Goal: Navigation & Orientation: Find specific page/section

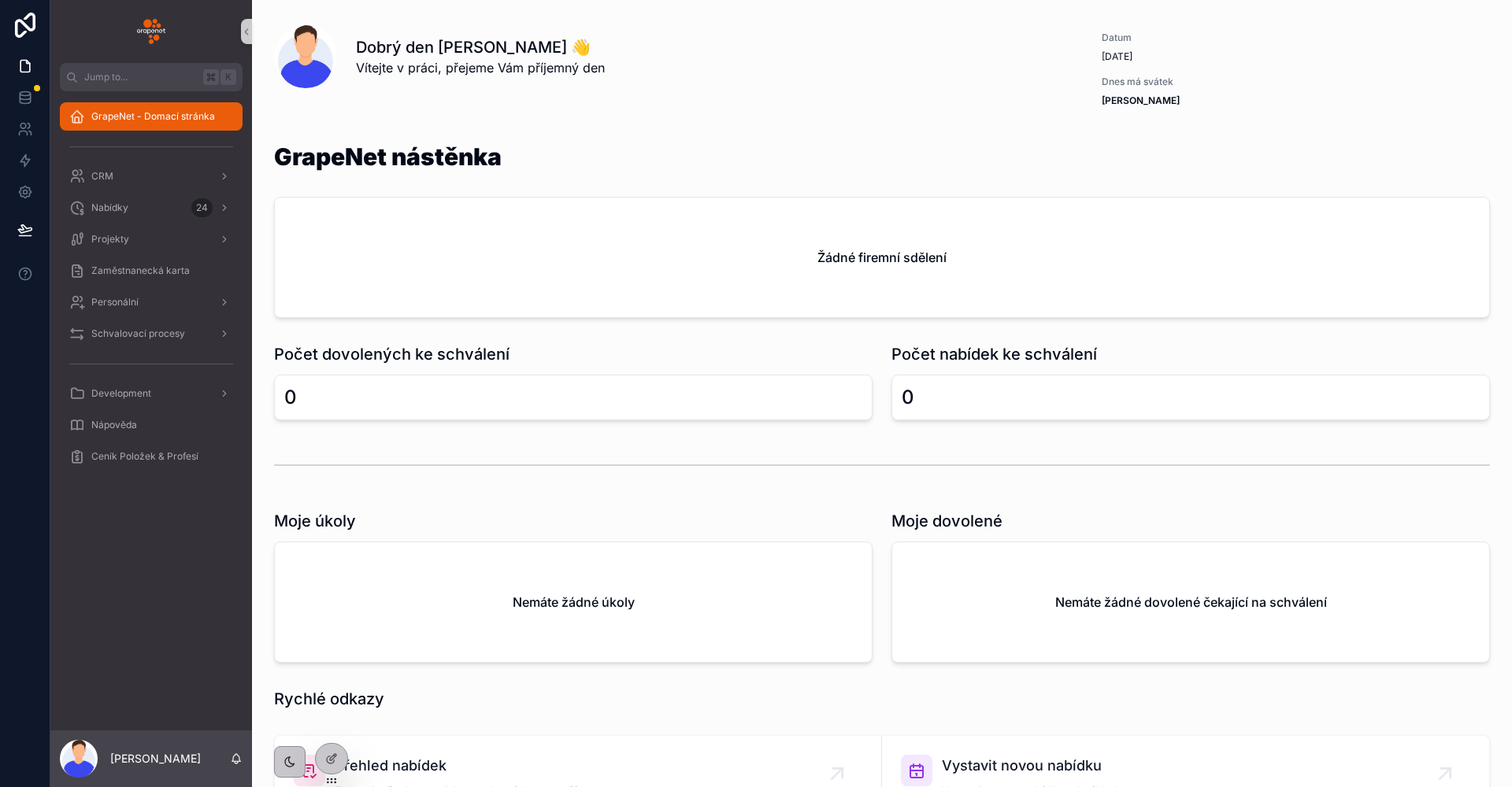
drag, startPoint x: 198, startPoint y: 549, endPoint x: 192, endPoint y: 525, distance: 24.7
click at [198, 549] on div "GrapeNet - Domací stránka CRM Nabídky 24 Projekty Zaměstnanecká karta Personáln…" at bounding box center [151, 410] width 201 height 640
click at [143, 202] on div "Nabídky 24" at bounding box center [151, 208] width 164 height 25
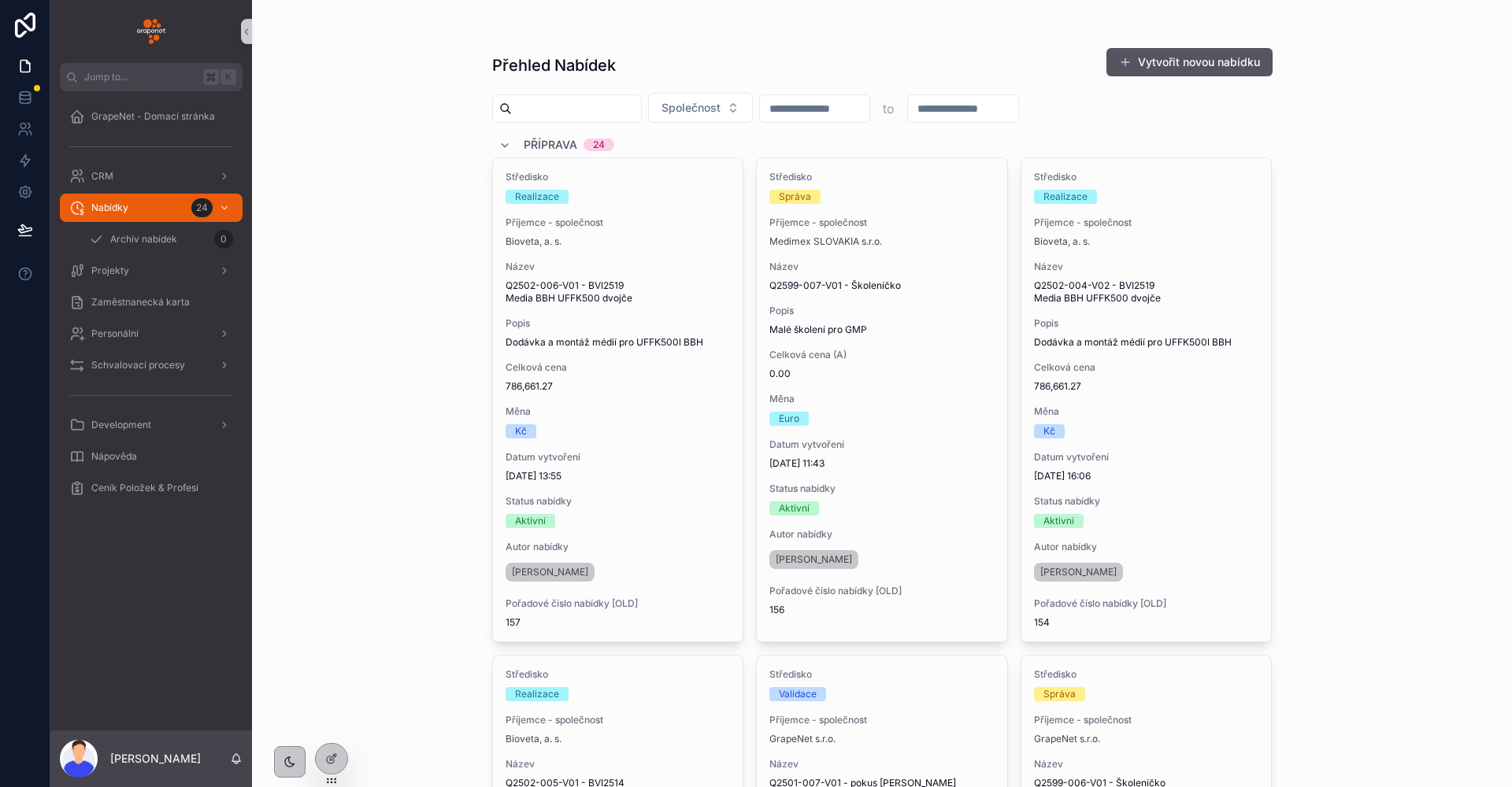
click at [182, 617] on div "GrapeNet - Domací stránka CRM Nabídky 24 Archív nabídek 0 Projekty Zaměstnaneck…" at bounding box center [151, 410] width 201 height 640
click at [136, 553] on div "GrapeNet - Domací stránka CRM Nabídky 24 Archív nabídek 0 Projekty Zaměstnaneck…" at bounding box center [151, 410] width 201 height 640
click at [177, 126] on div "GrapeNet - Domací stránka" at bounding box center [151, 116] width 164 height 25
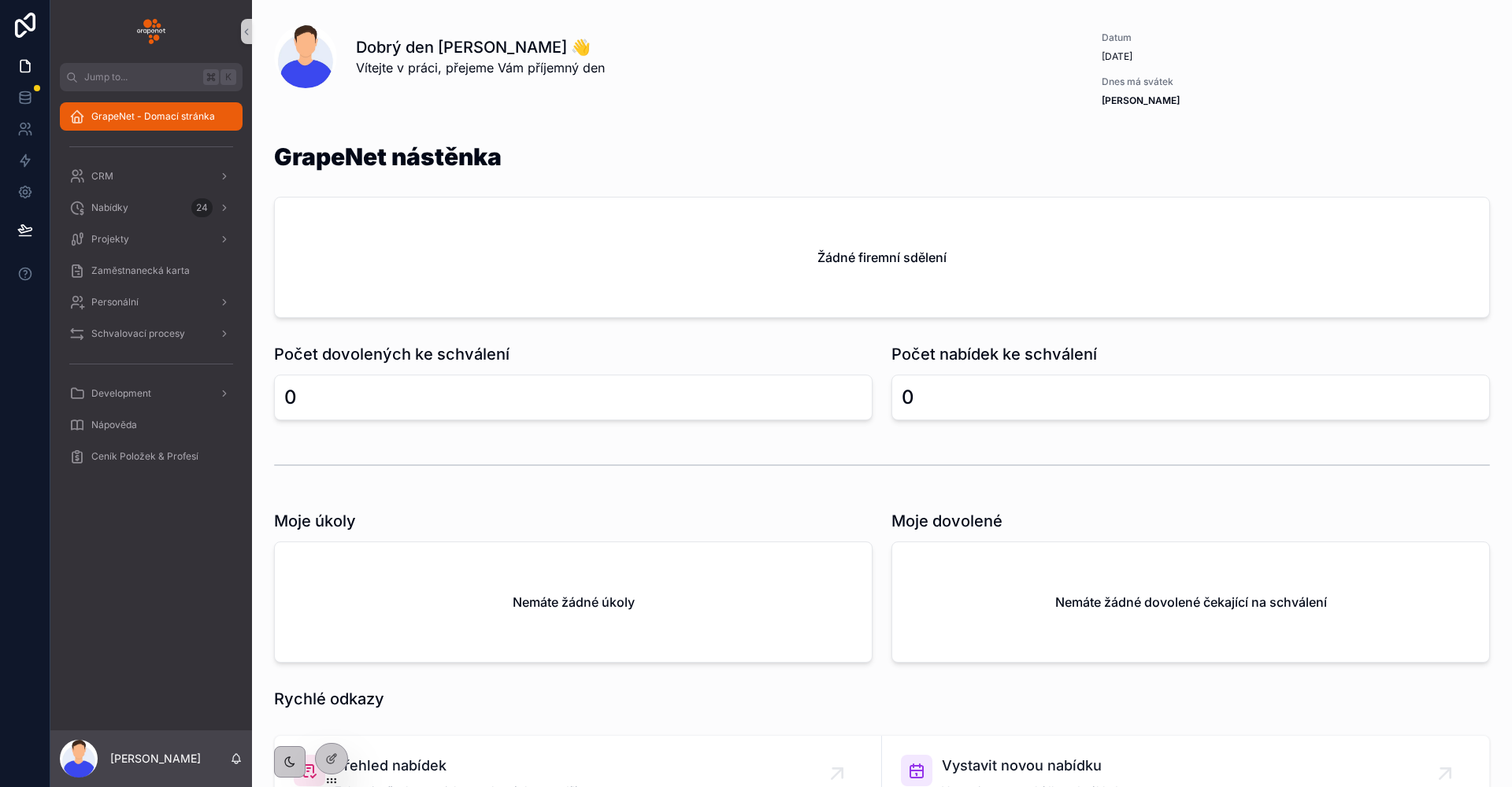
click at [882, 88] on div "Dobrý den [PERSON_NAME] 👋 Vítejte v práci, přejeme Vám příjemný den" at bounding box center [672, 69] width 815 height 114
click at [121, 243] on span "Projekty" at bounding box center [110, 239] width 38 height 13
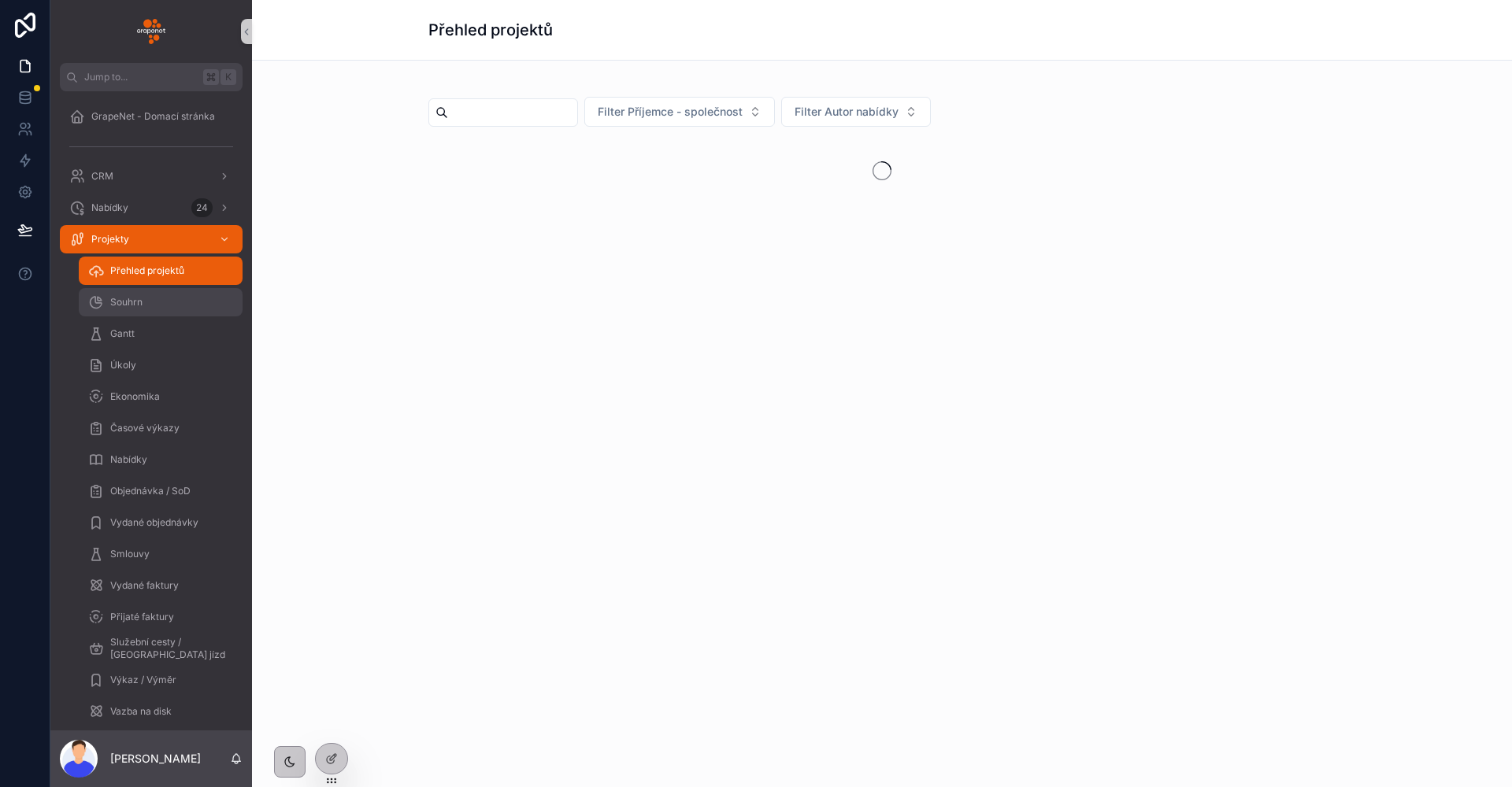
click at [167, 301] on div "Souhrn" at bounding box center [161, 302] width 145 height 25
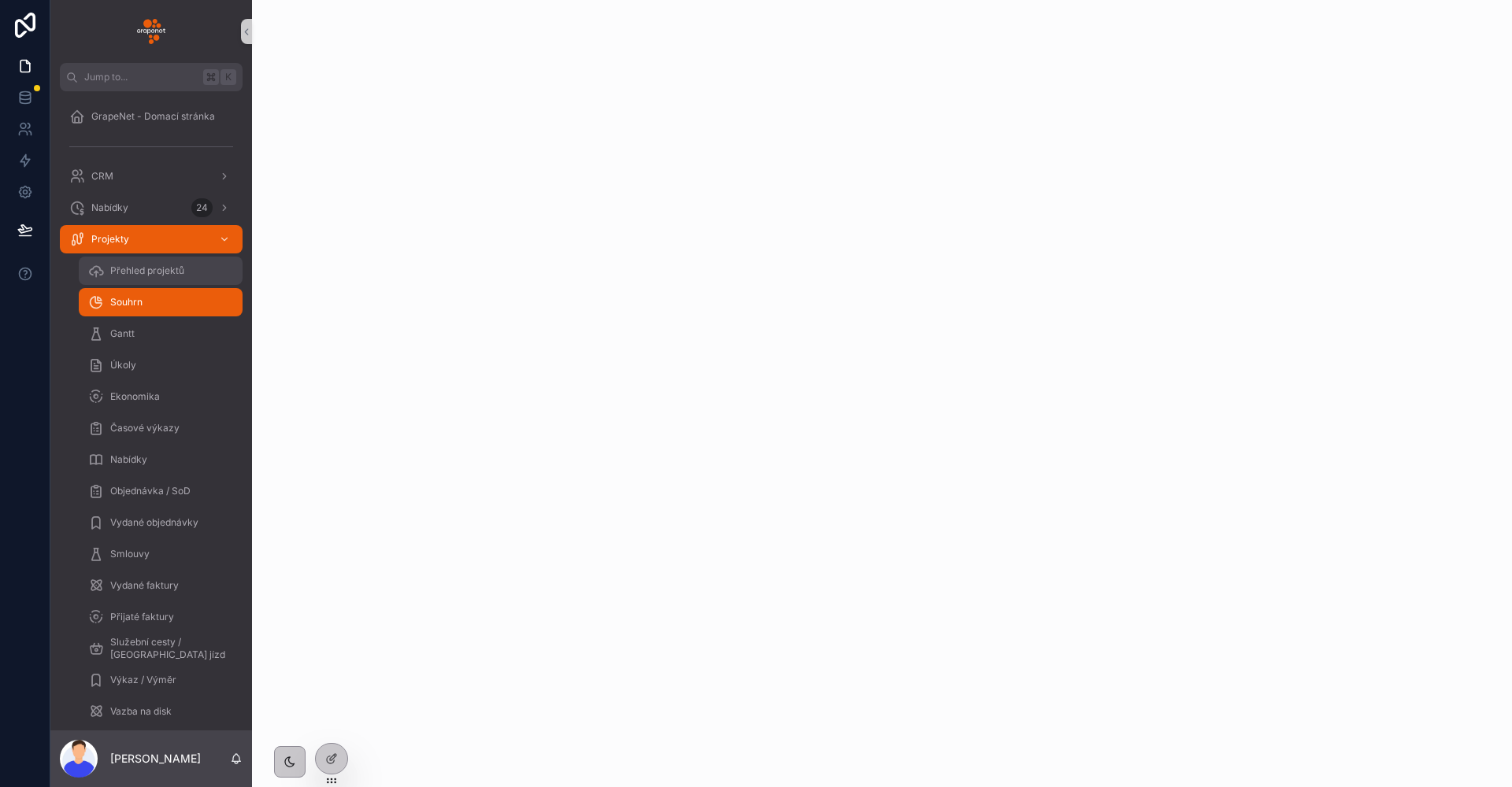
click at [155, 270] on span "Přehled projektů" at bounding box center [147, 270] width 74 height 13
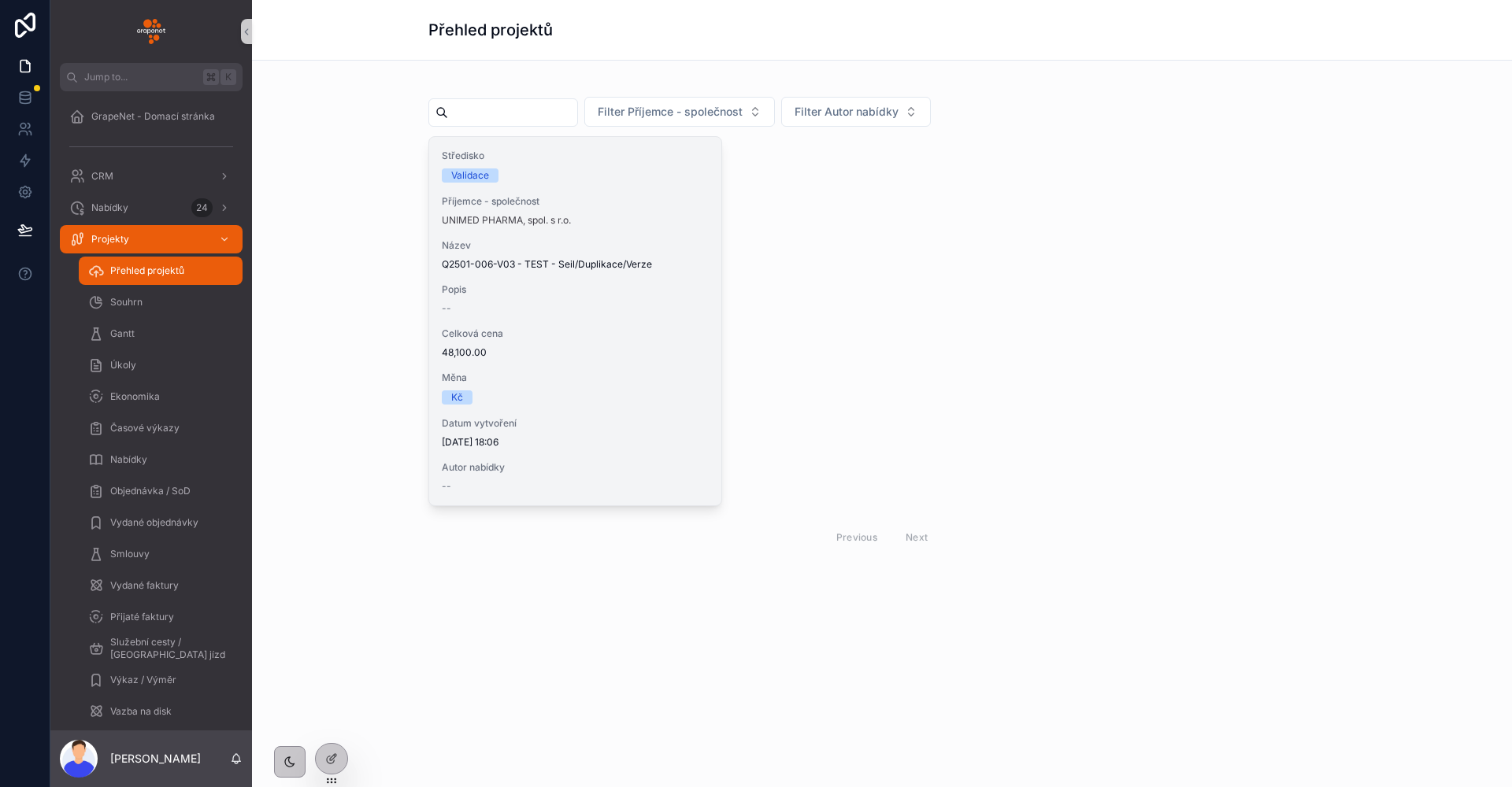
click at [666, 353] on span "48,100.00" at bounding box center [575, 352] width 267 height 13
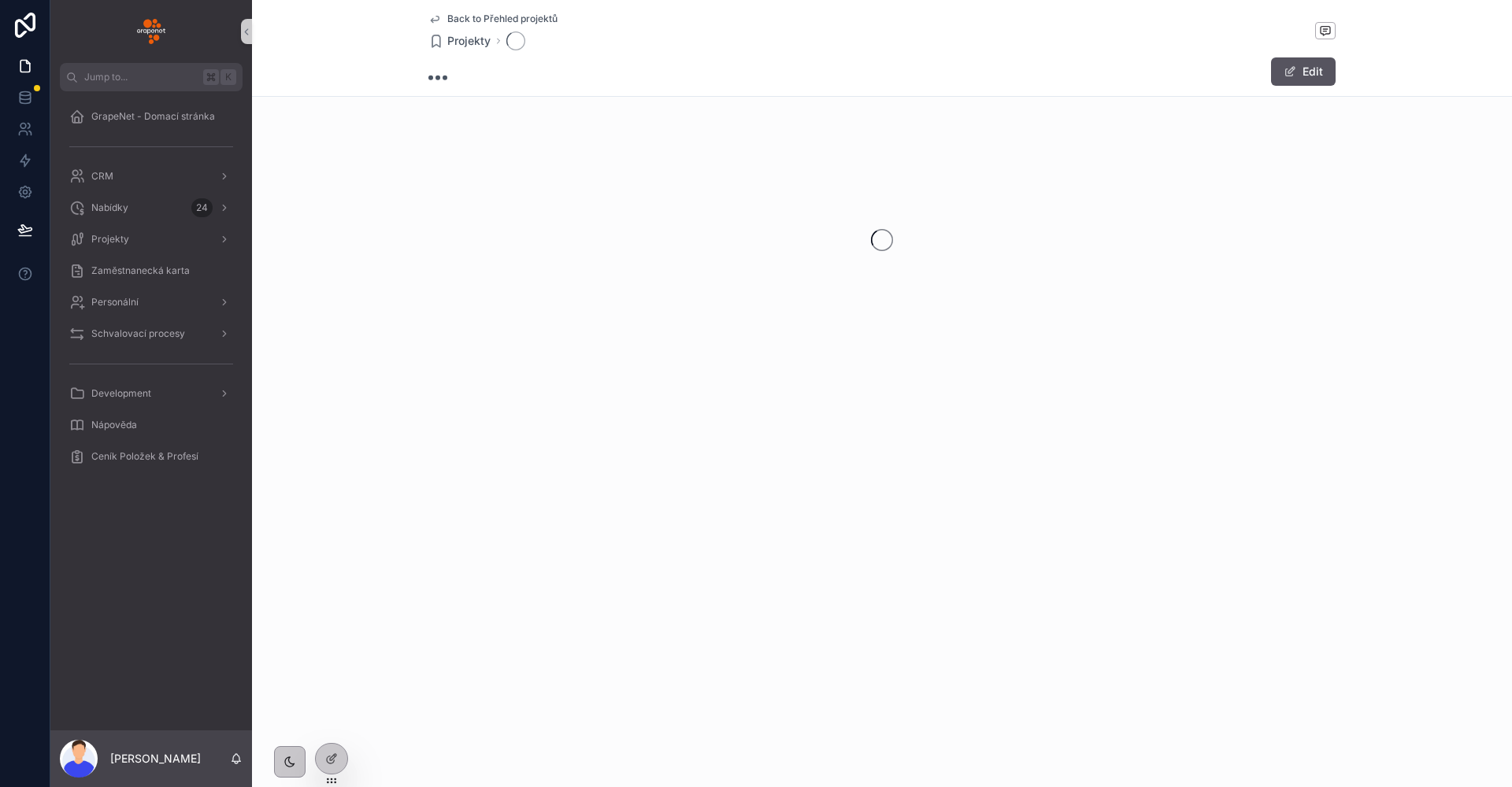
click at [575, 412] on div "Back to Přehled projektů Projekty Edit" at bounding box center [882, 233] width 1260 height 465
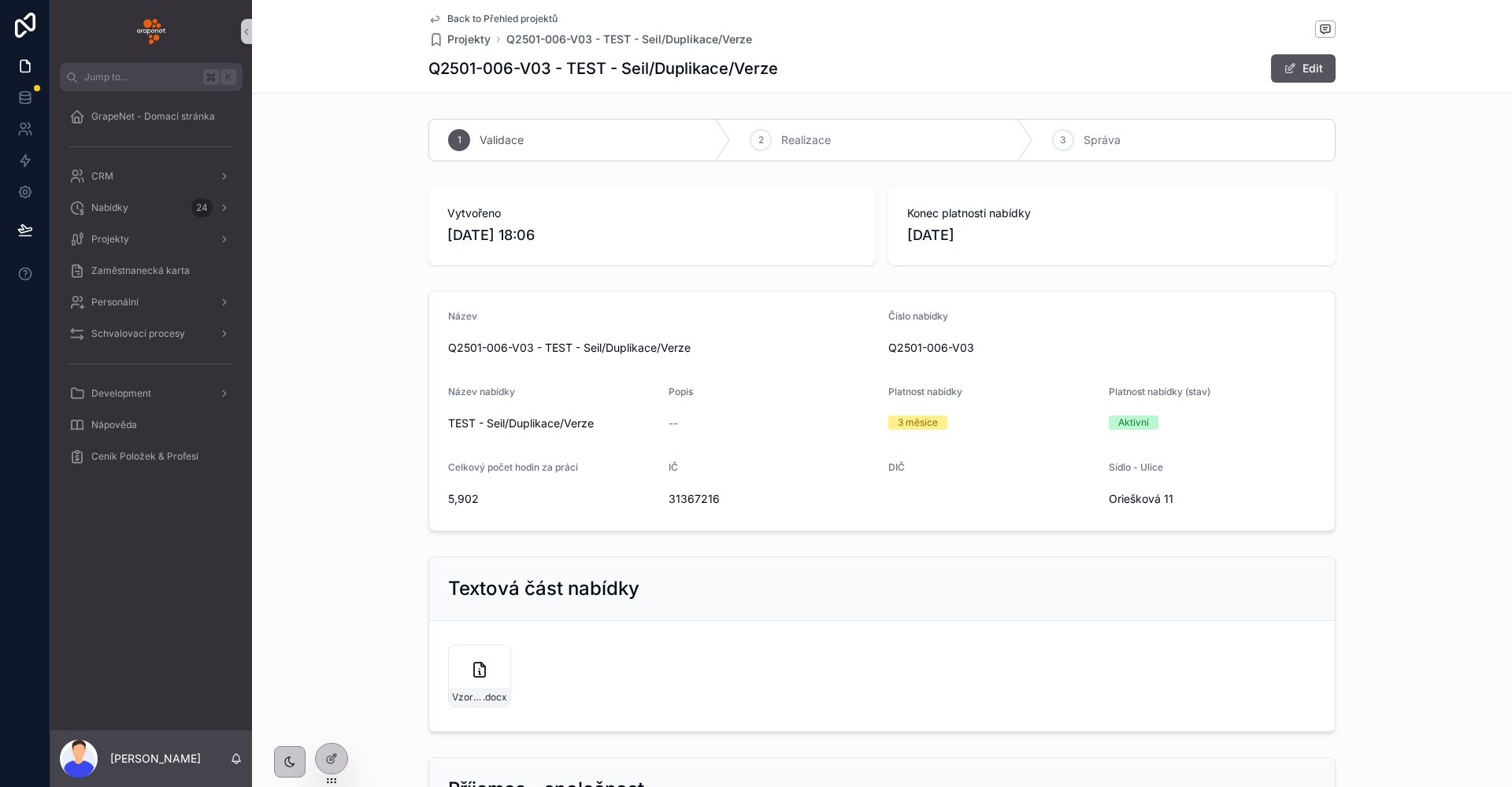
click at [434, 19] on icon "scrollable content" at bounding box center [434, 19] width 13 height 13
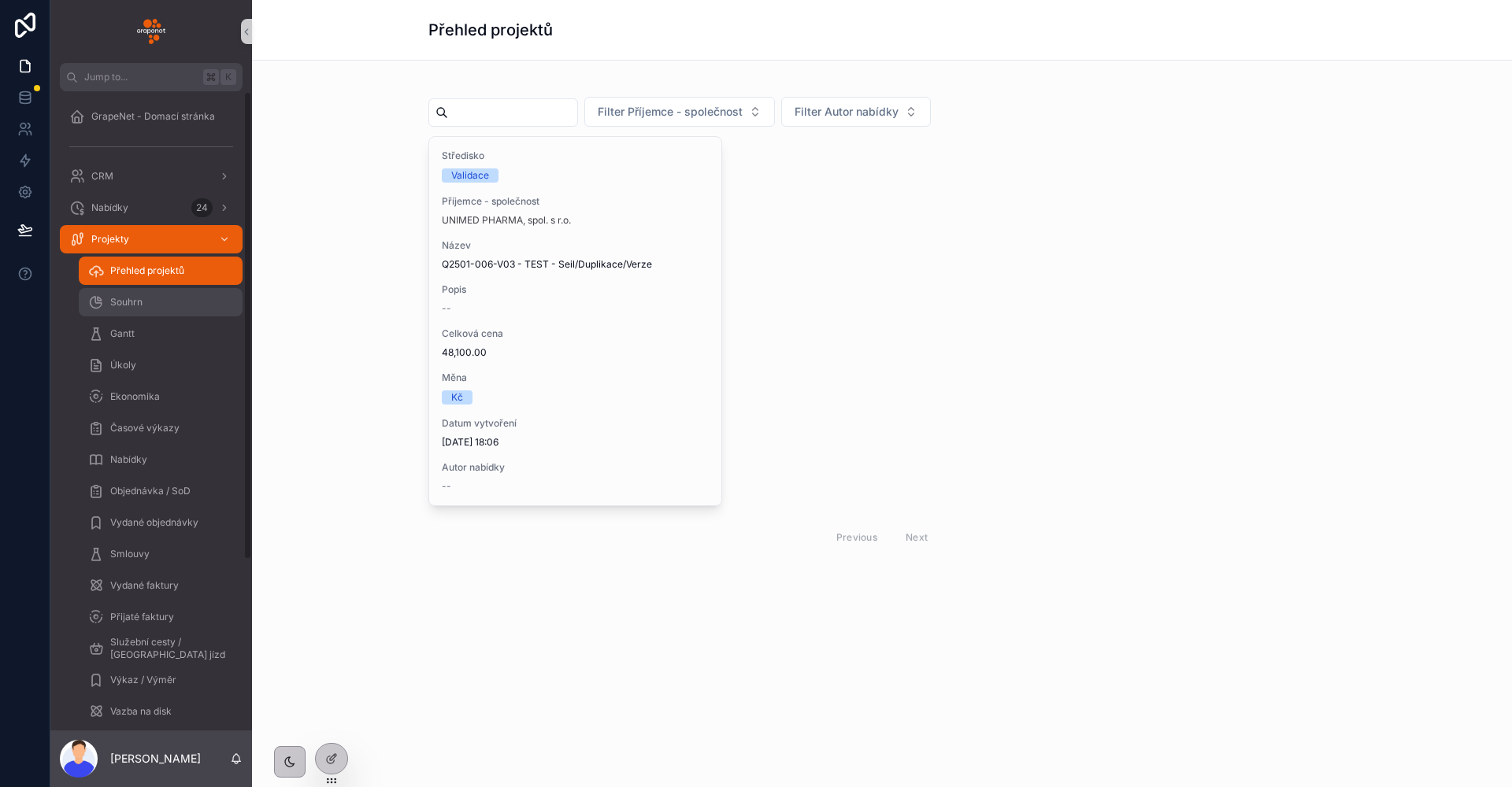
click at [170, 302] on div "Souhrn" at bounding box center [161, 302] width 145 height 25
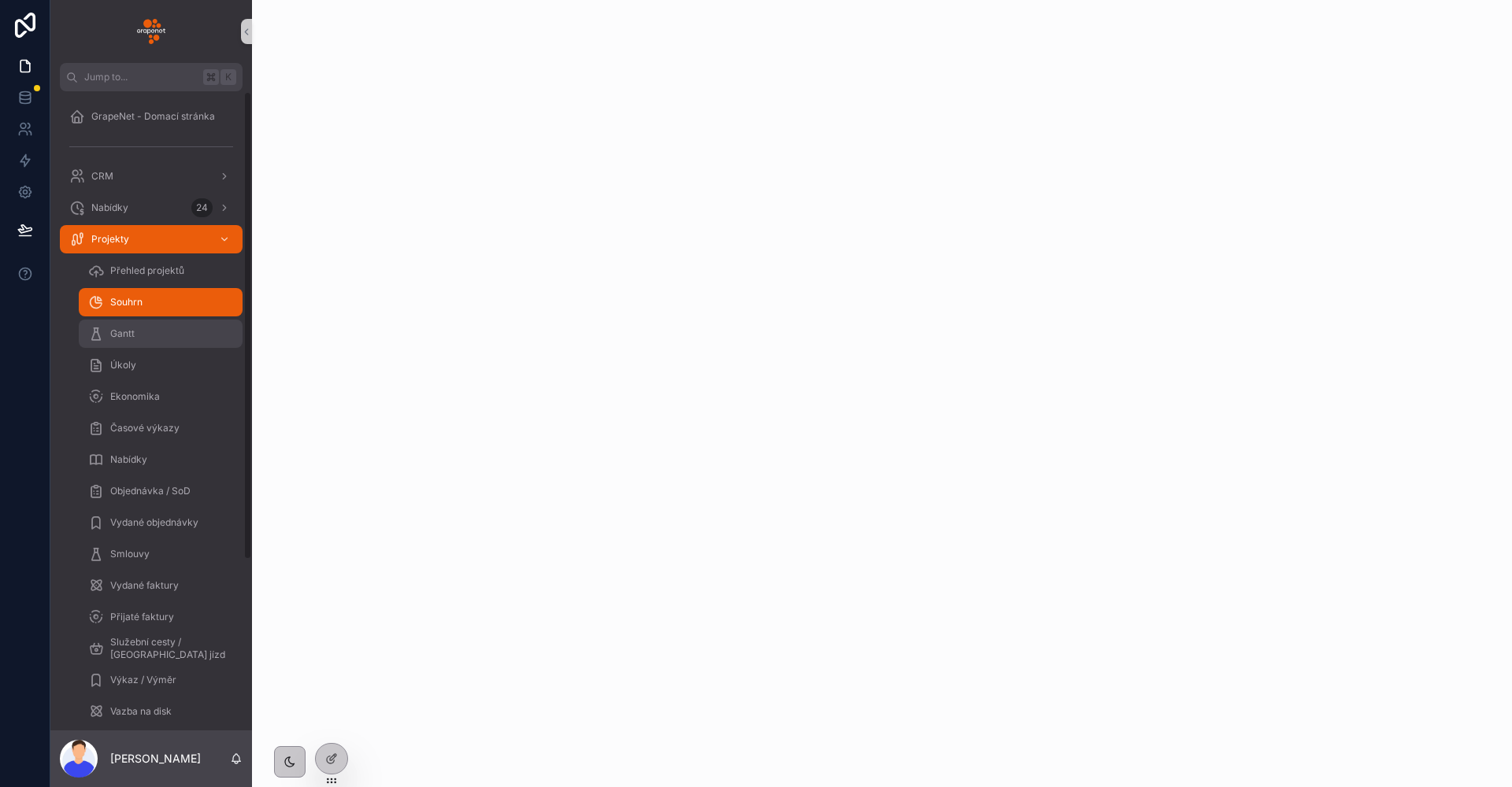
click at [206, 337] on div "Gantt" at bounding box center [161, 334] width 145 height 25
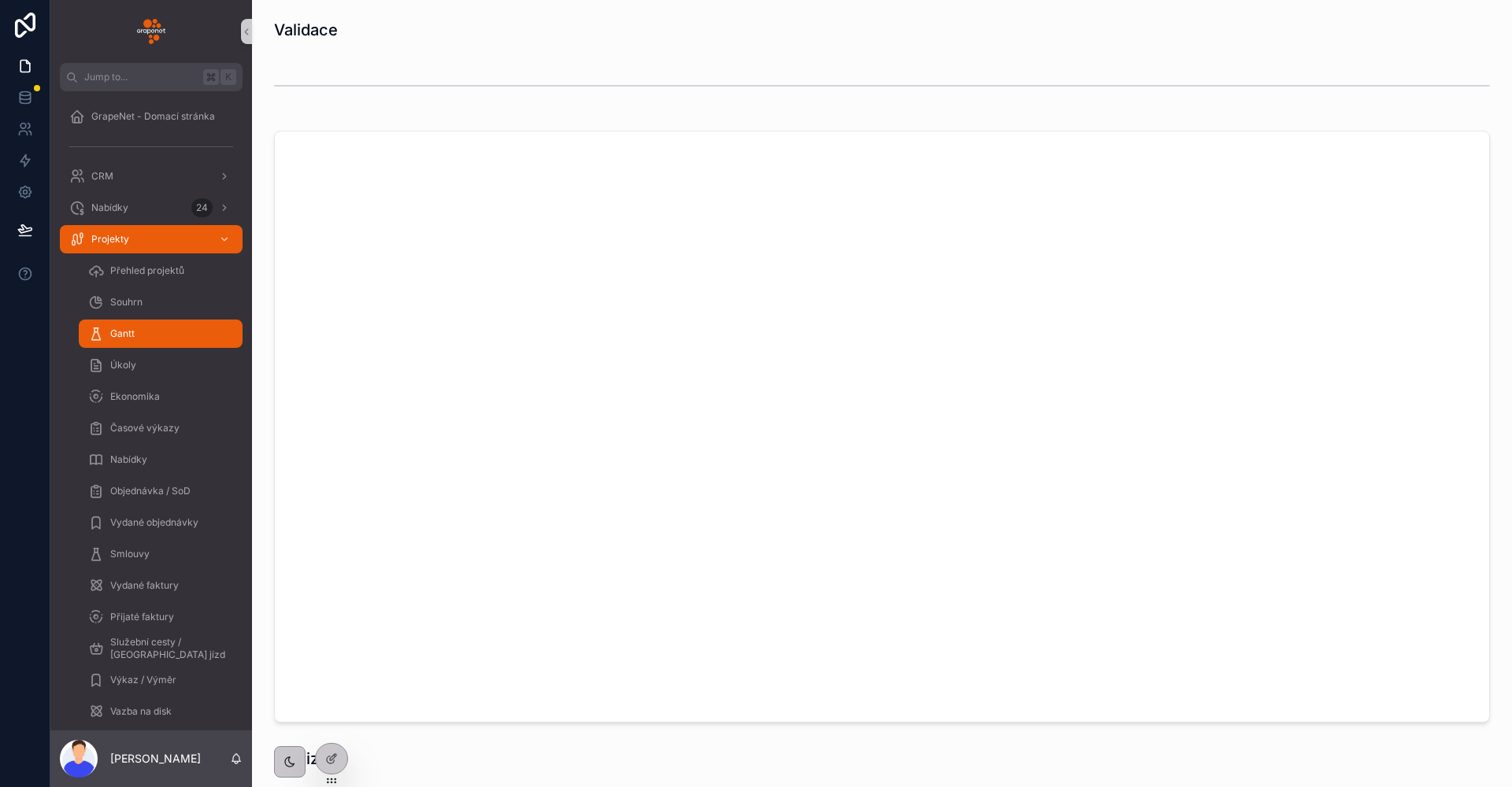
click at [273, 338] on div "scrollable content" at bounding box center [882, 427] width 1235 height 605
click at [450, 62] on div "scrollable content" at bounding box center [882, 86] width 1235 height 52
click at [162, 365] on div "Úkoly" at bounding box center [161, 366] width 145 height 25
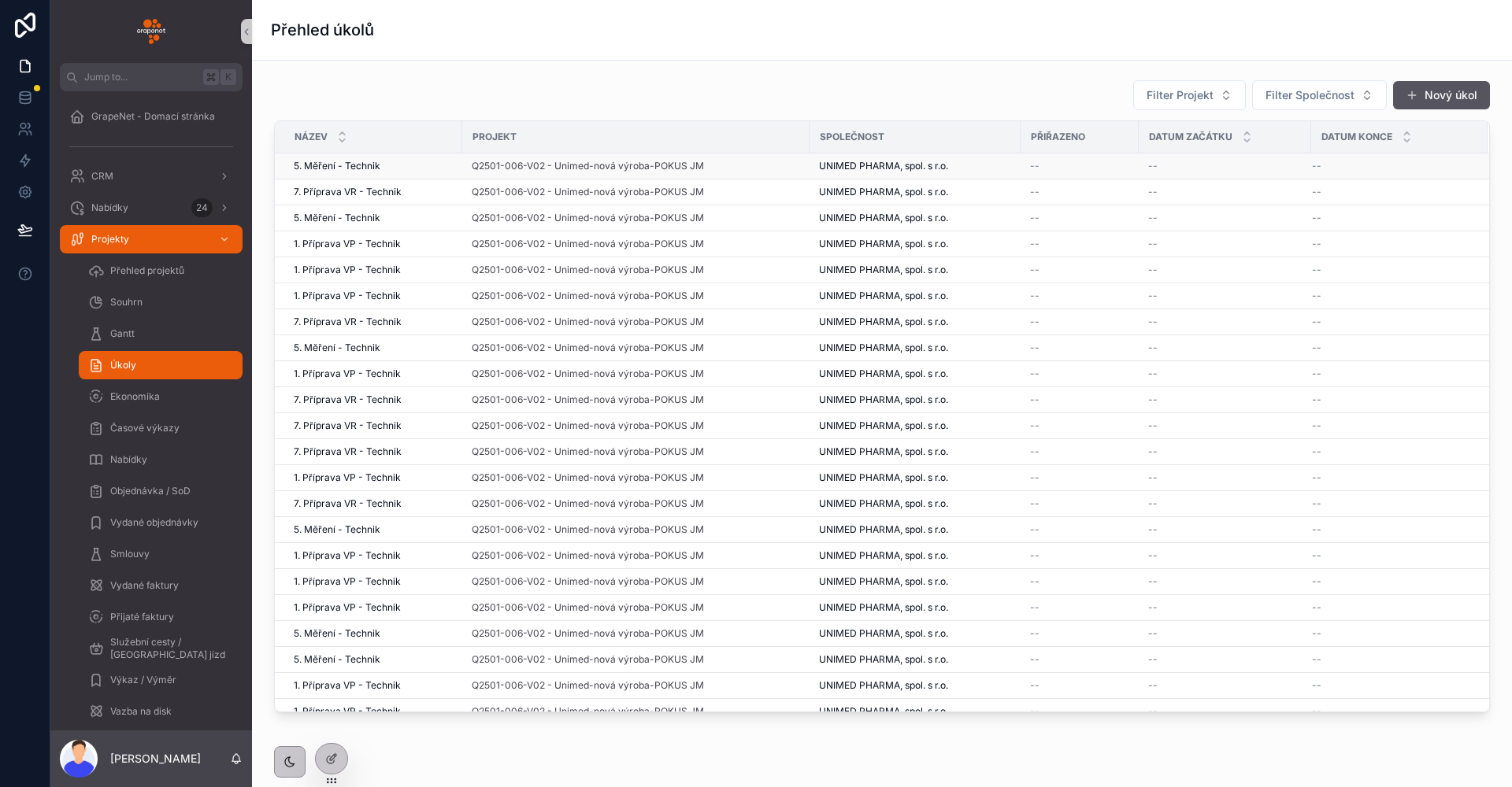
click at [343, 168] on span "5. Měření - Technik" at bounding box center [337, 166] width 87 height 13
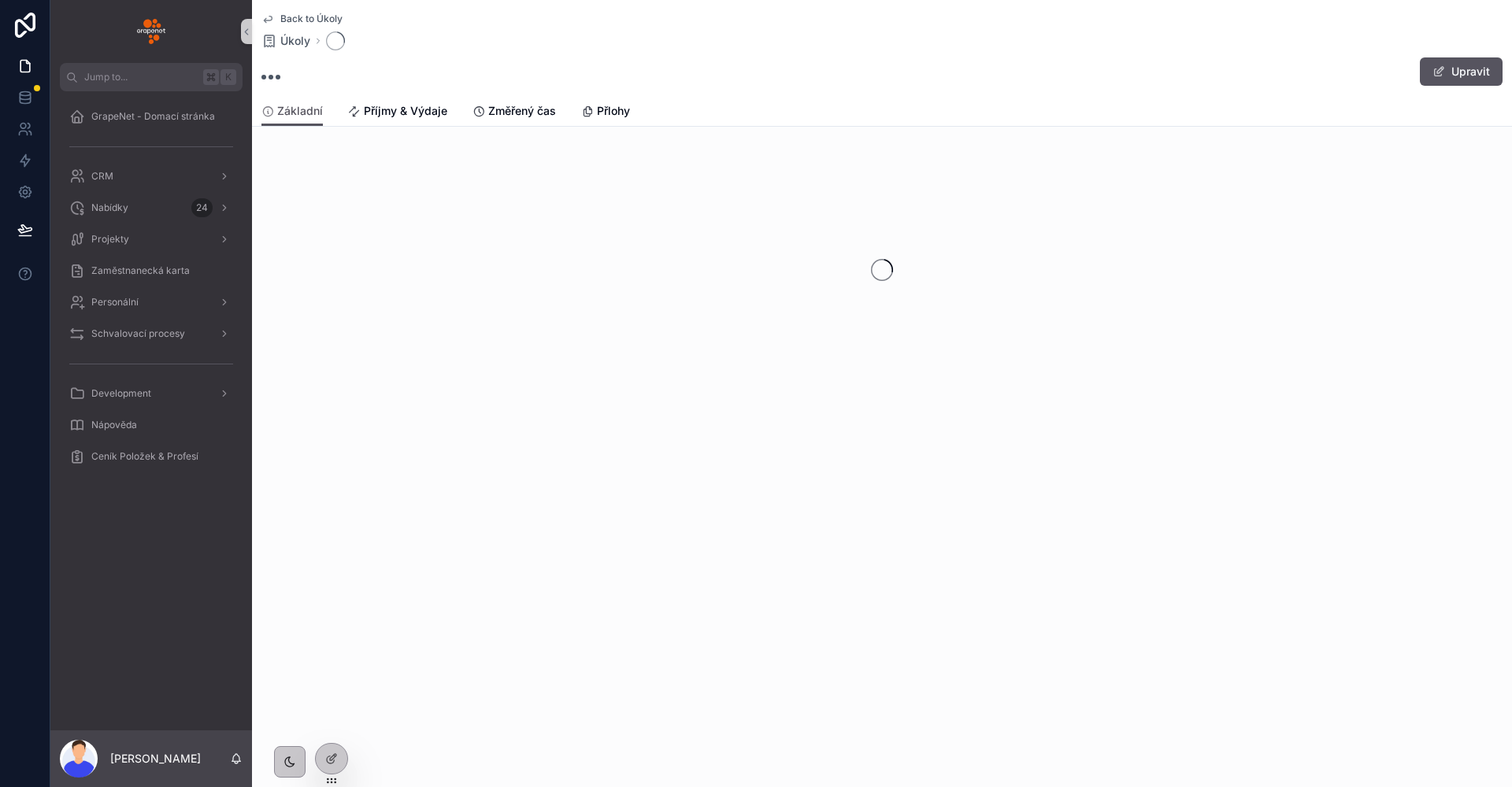
drag, startPoint x: 337, startPoint y: 163, endPoint x: 308, endPoint y: 164, distance: 29.0
click at [337, 163] on div "scrollable content" at bounding box center [882, 270] width 1260 height 249
click at [308, 164] on div "scrollable content" at bounding box center [882, 270] width 1260 height 249
click at [303, 165] on div "scrollable content" at bounding box center [882, 270] width 1260 height 249
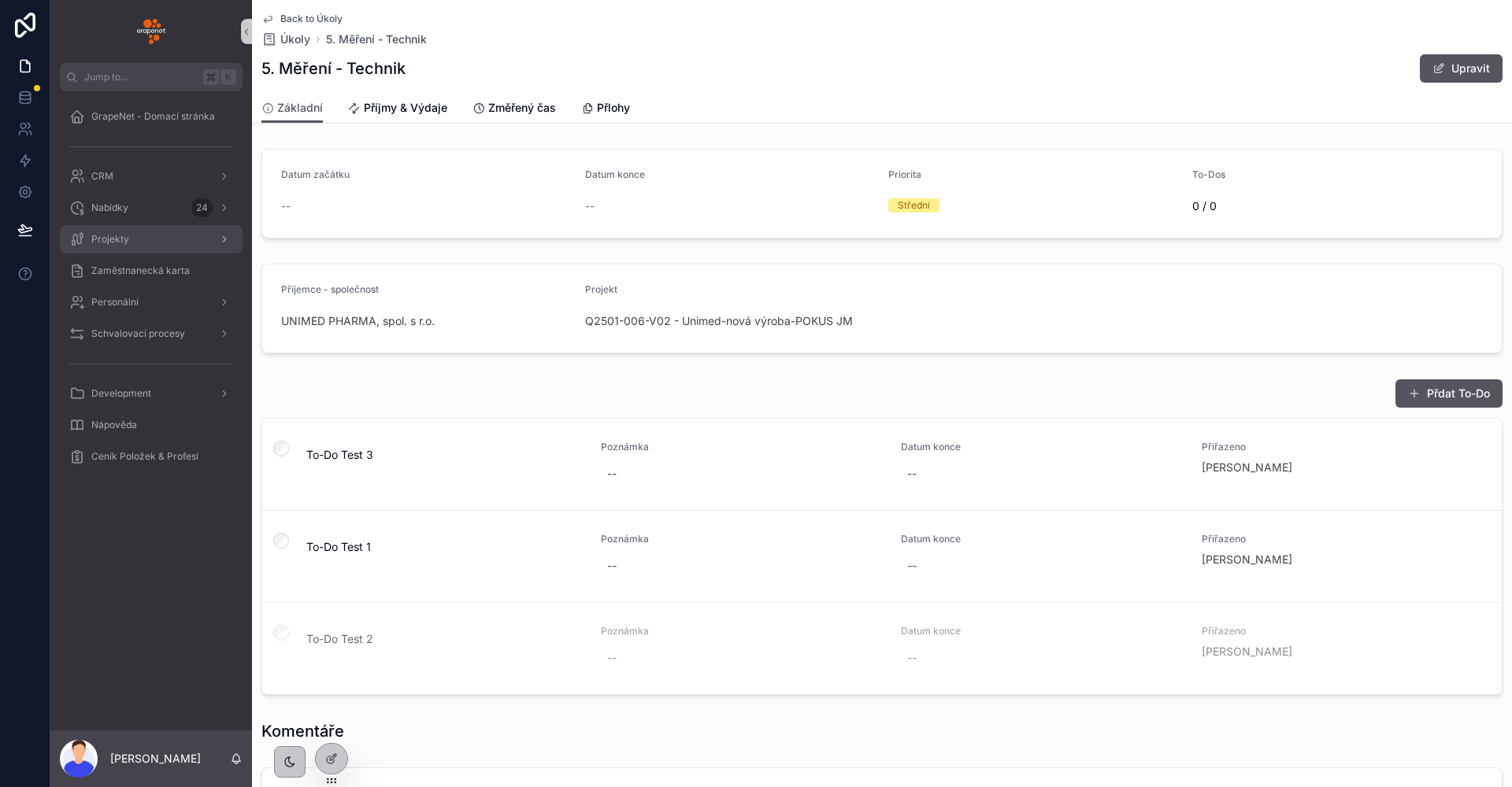
click at [126, 236] on span "Projekty" at bounding box center [110, 239] width 38 height 13
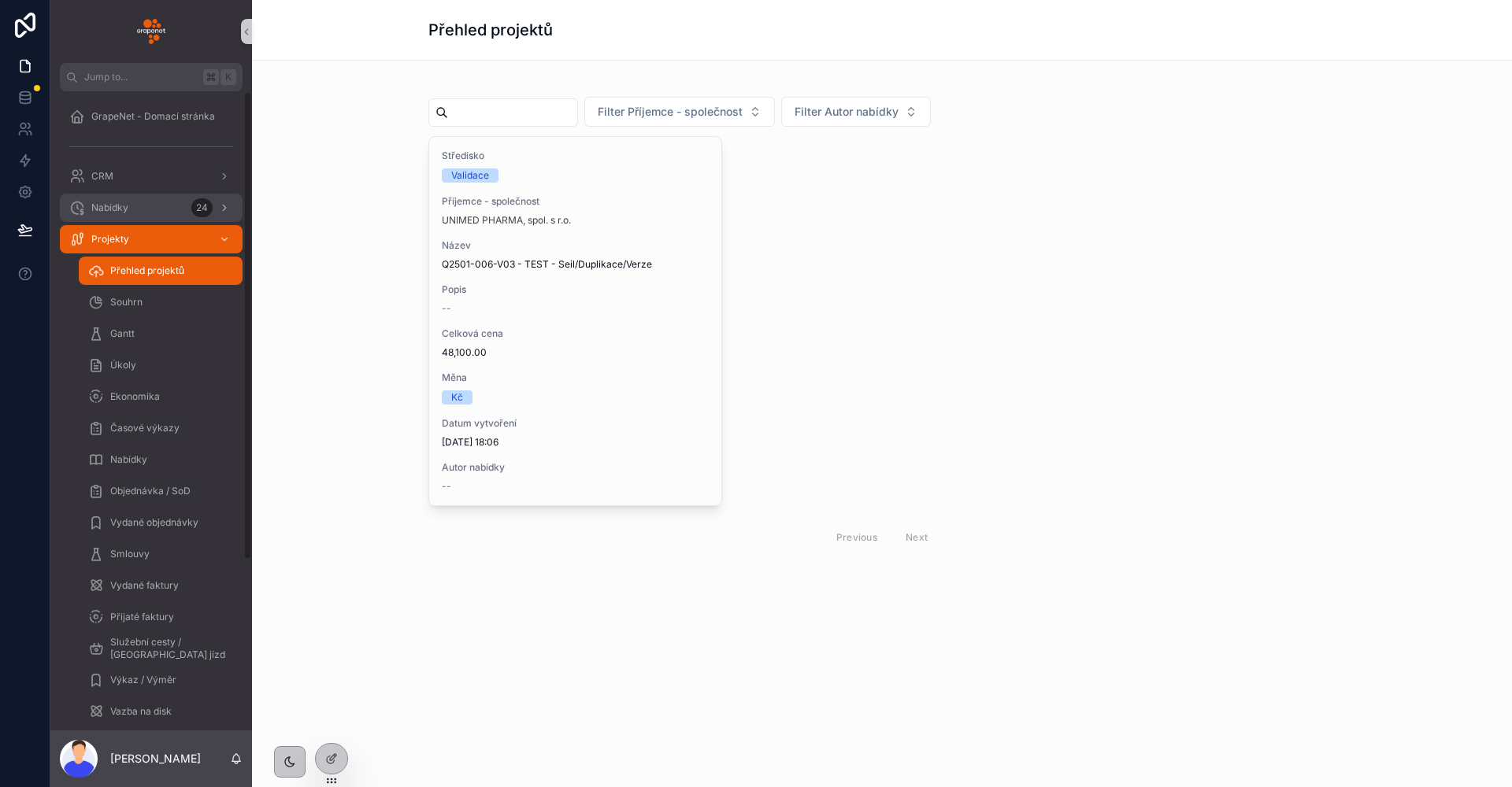
click at [121, 210] on span "Nabídky" at bounding box center [110, 207] width 37 height 13
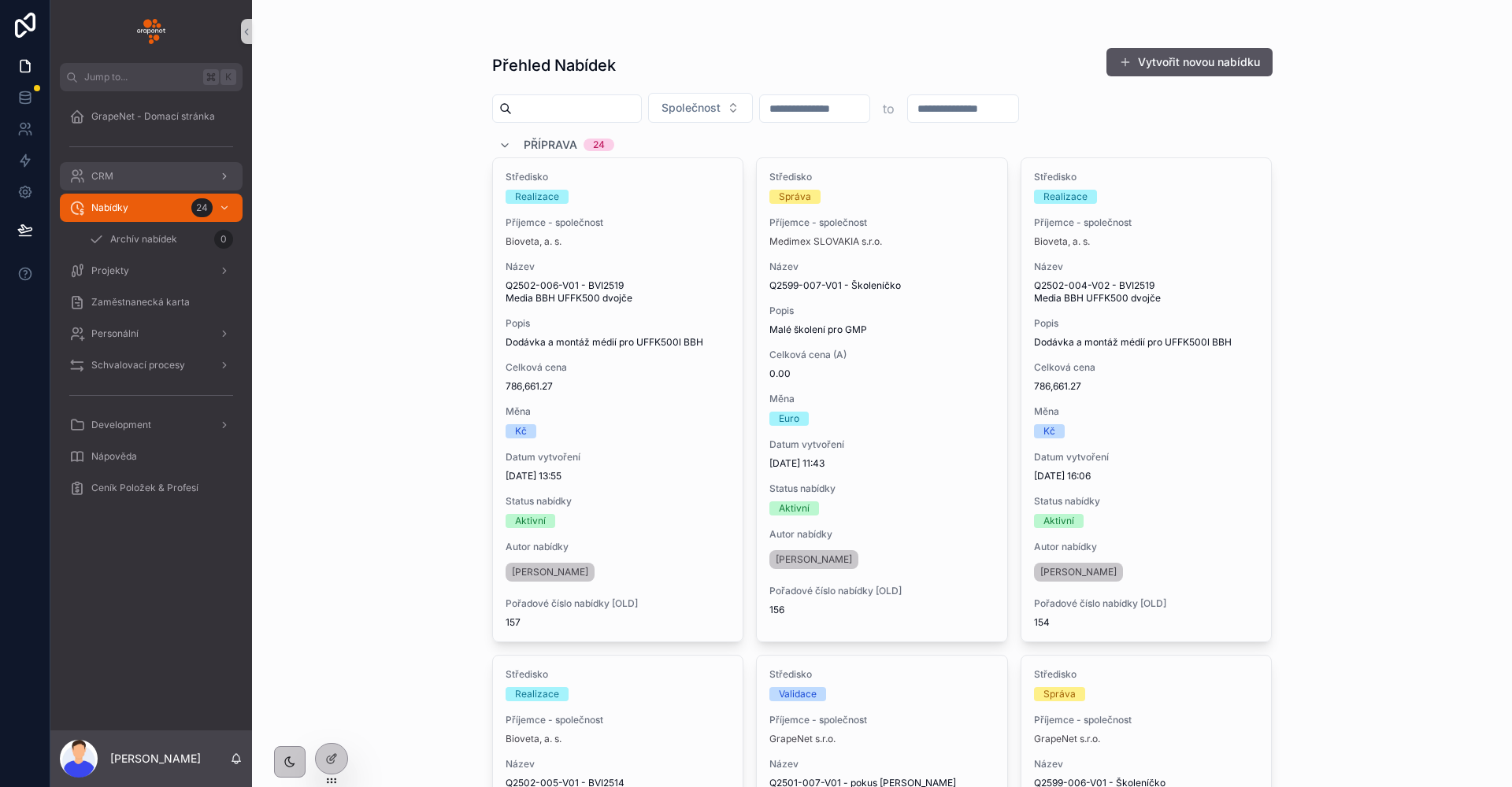
click at [164, 174] on div "CRM" at bounding box center [151, 176] width 164 height 25
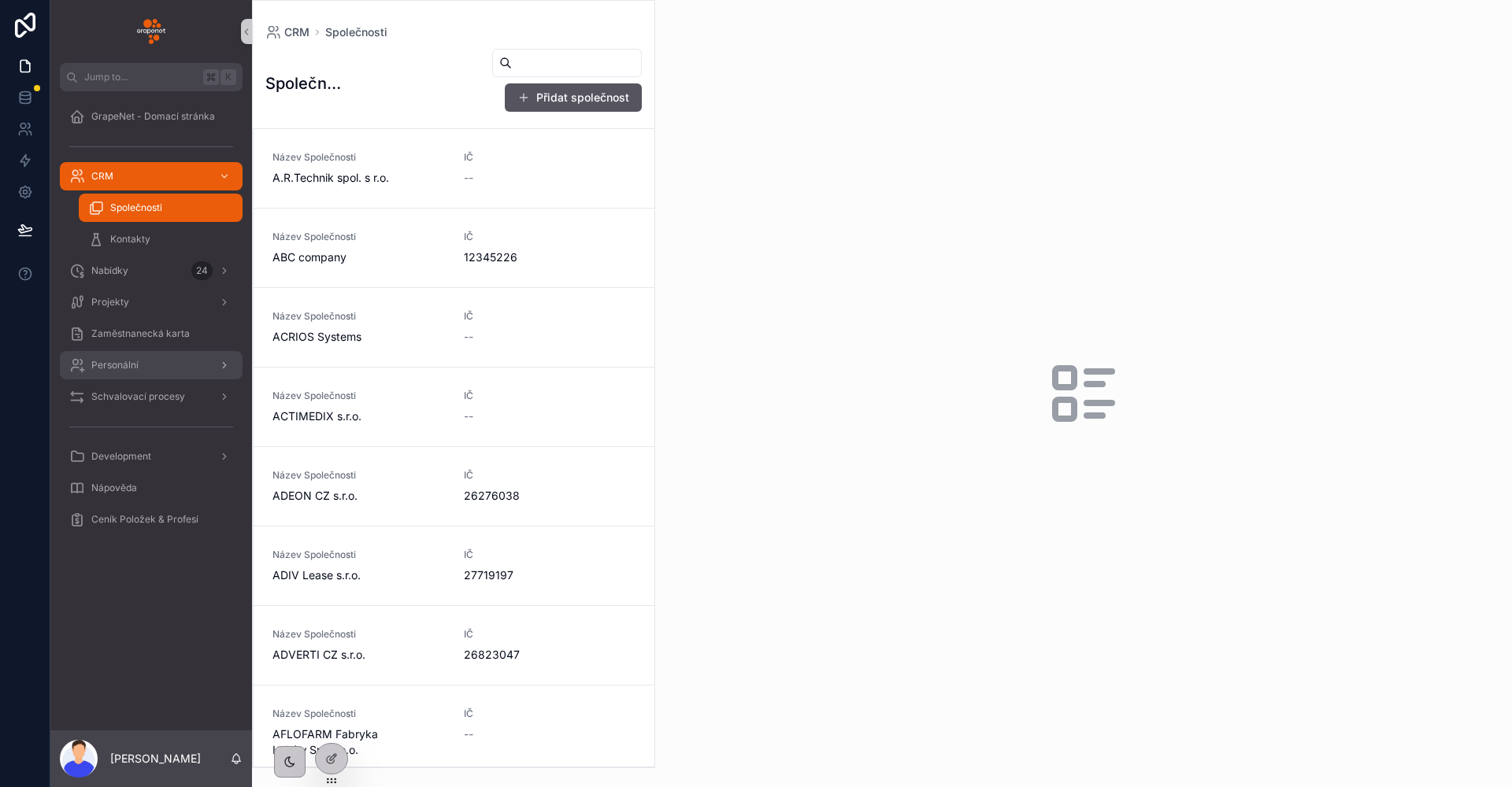
click at [132, 357] on div "Personální" at bounding box center [151, 366] width 164 height 25
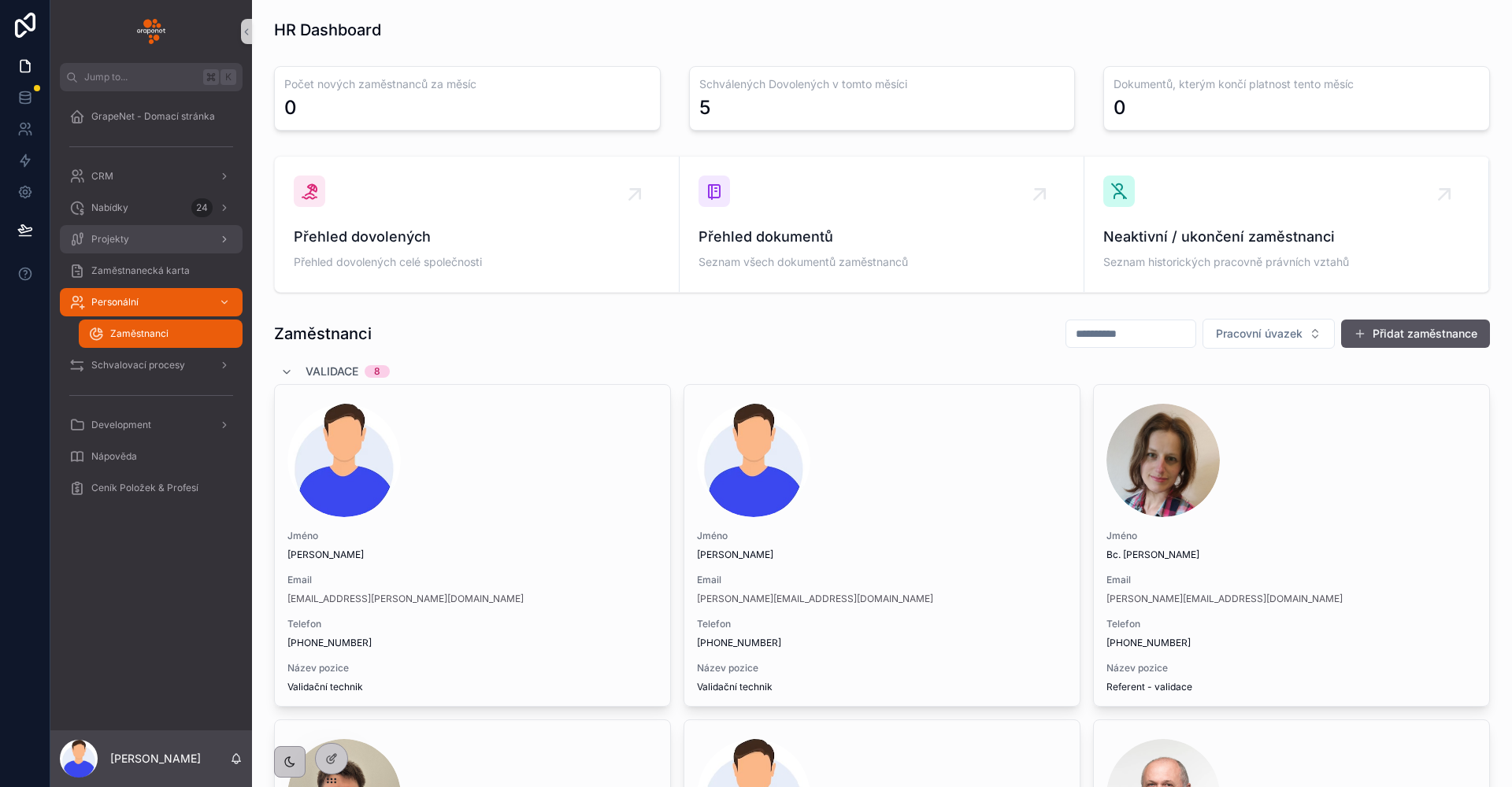
click at [142, 243] on div "Projekty" at bounding box center [151, 239] width 164 height 25
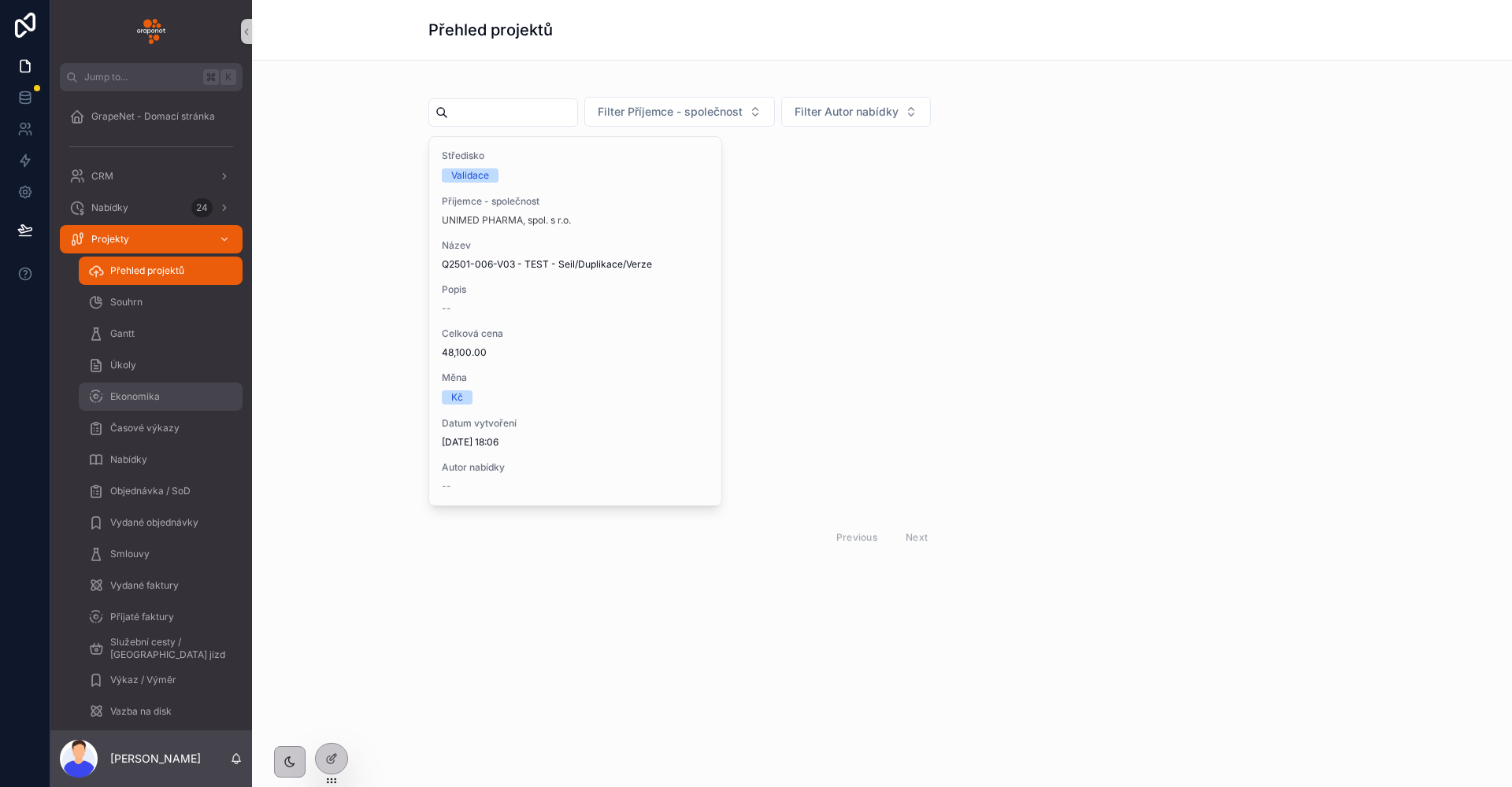
click at [184, 390] on div "Ekonomika" at bounding box center [161, 397] width 145 height 25
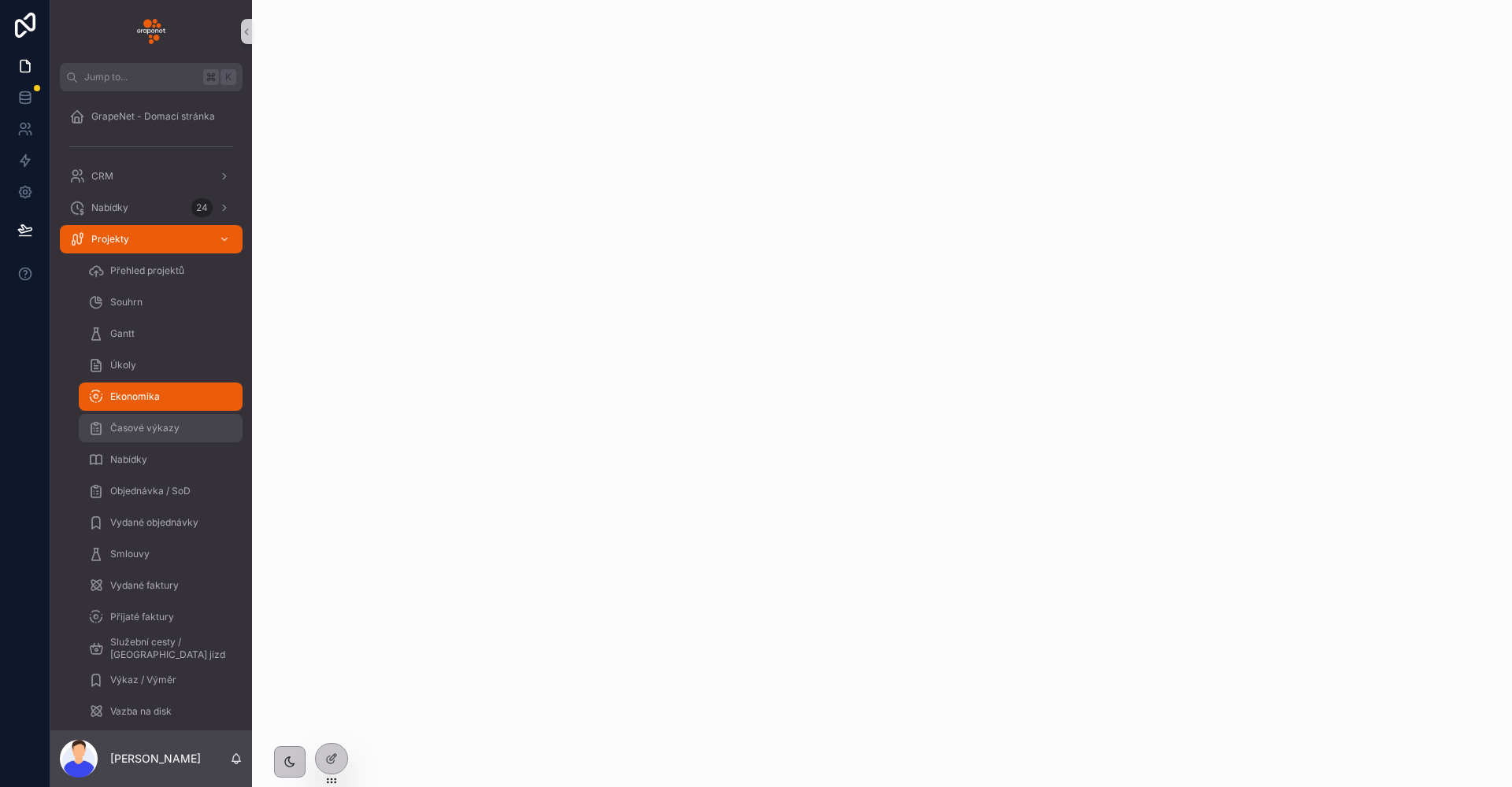
click at [174, 427] on span "Časové výkazy" at bounding box center [145, 428] width 69 height 13
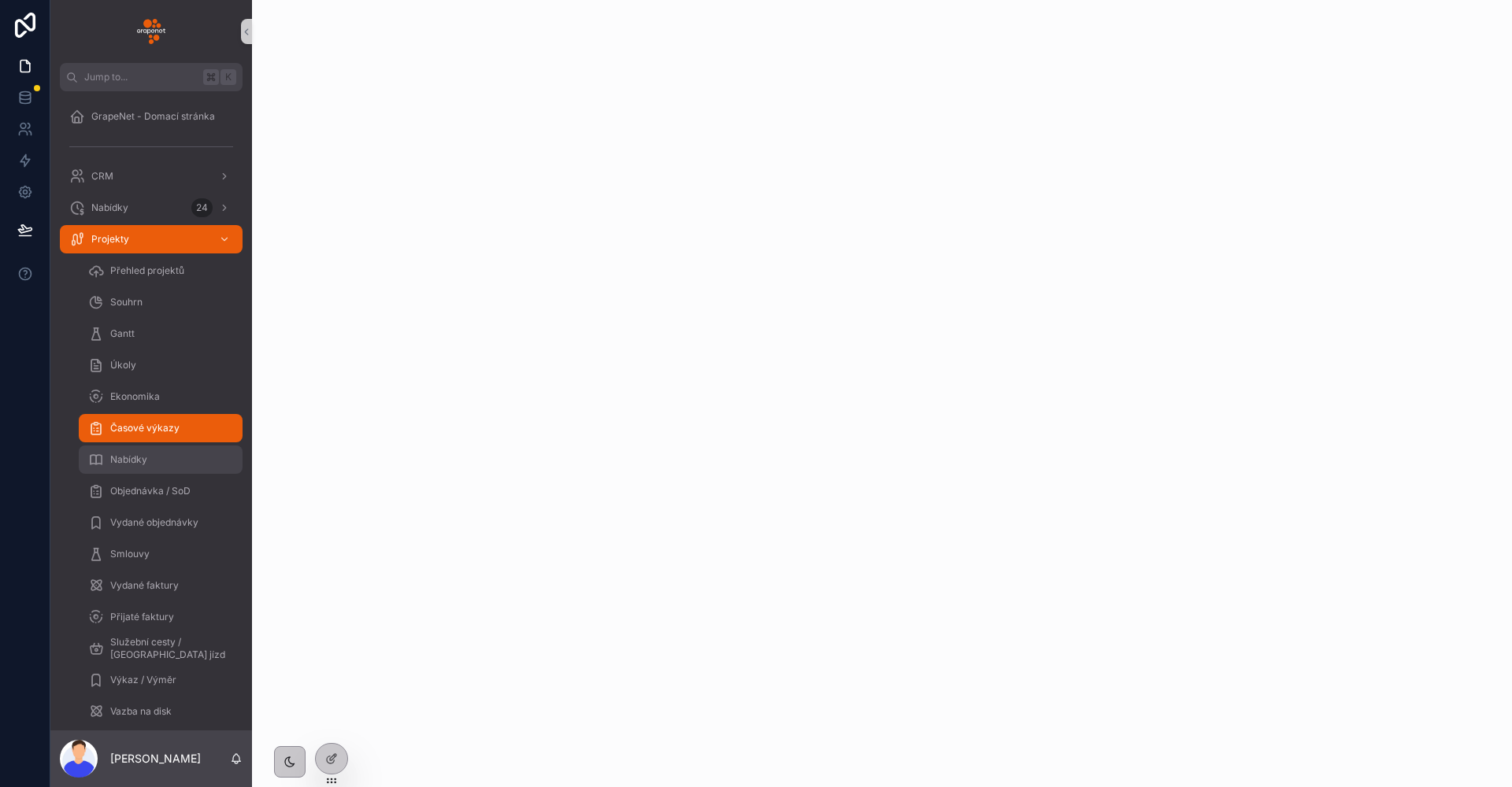
click at [186, 453] on div "Nabídky" at bounding box center [161, 460] width 145 height 25
click at [123, 458] on span "Nabídky" at bounding box center [129, 459] width 37 height 13
drag, startPoint x: 132, startPoint y: 506, endPoint x: 143, endPoint y: 508, distance: 11.2
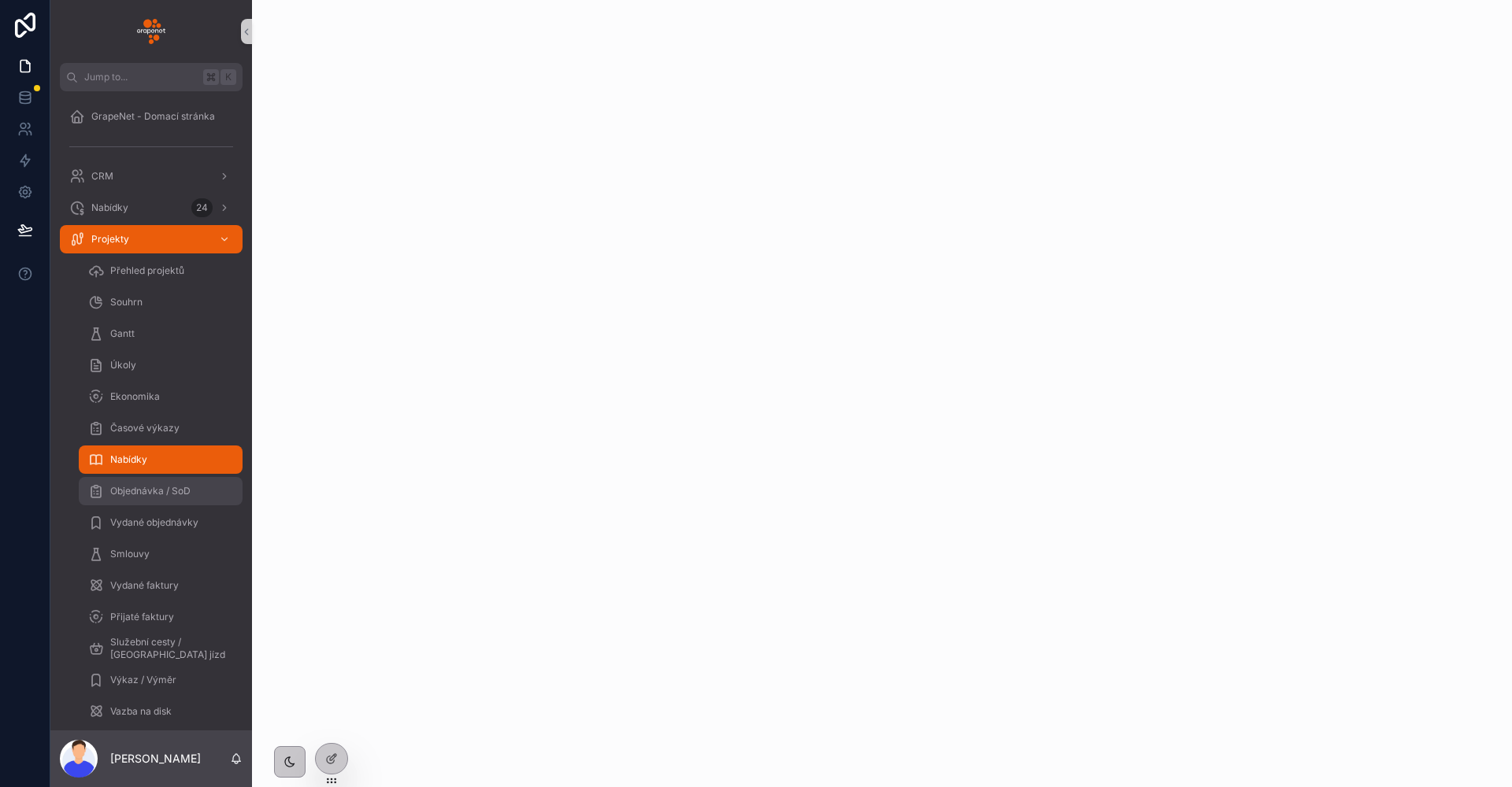
click at [138, 493] on span "Objednávka / SoD" at bounding box center [150, 491] width 80 height 13
click at [155, 462] on div "Nabídky" at bounding box center [161, 460] width 145 height 25
click at [172, 501] on div "Objednávka / SoD" at bounding box center [161, 491] width 145 height 25
click at [203, 496] on div "Objednávka / SoD" at bounding box center [161, 491] width 145 height 25
click at [178, 481] on div "Objednávka / SoD" at bounding box center [161, 491] width 145 height 25
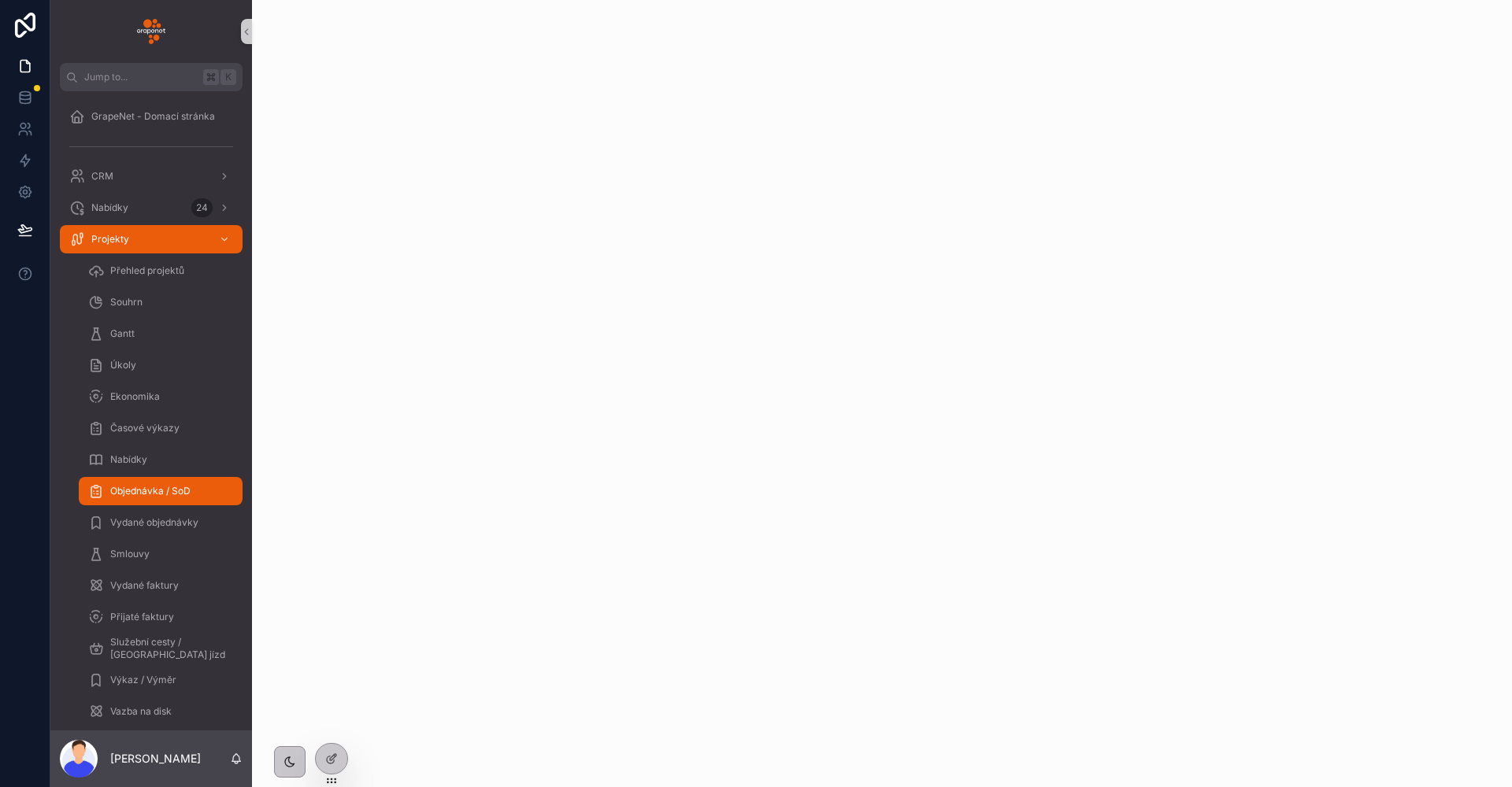
click at [386, 487] on div "scrollable content" at bounding box center [882, 394] width 1260 height 787
click at [235, 526] on link "Vydané objednávky" at bounding box center [160, 523] width 164 height 29
click at [189, 515] on div "Vydané objednávky" at bounding box center [161, 522] width 145 height 25
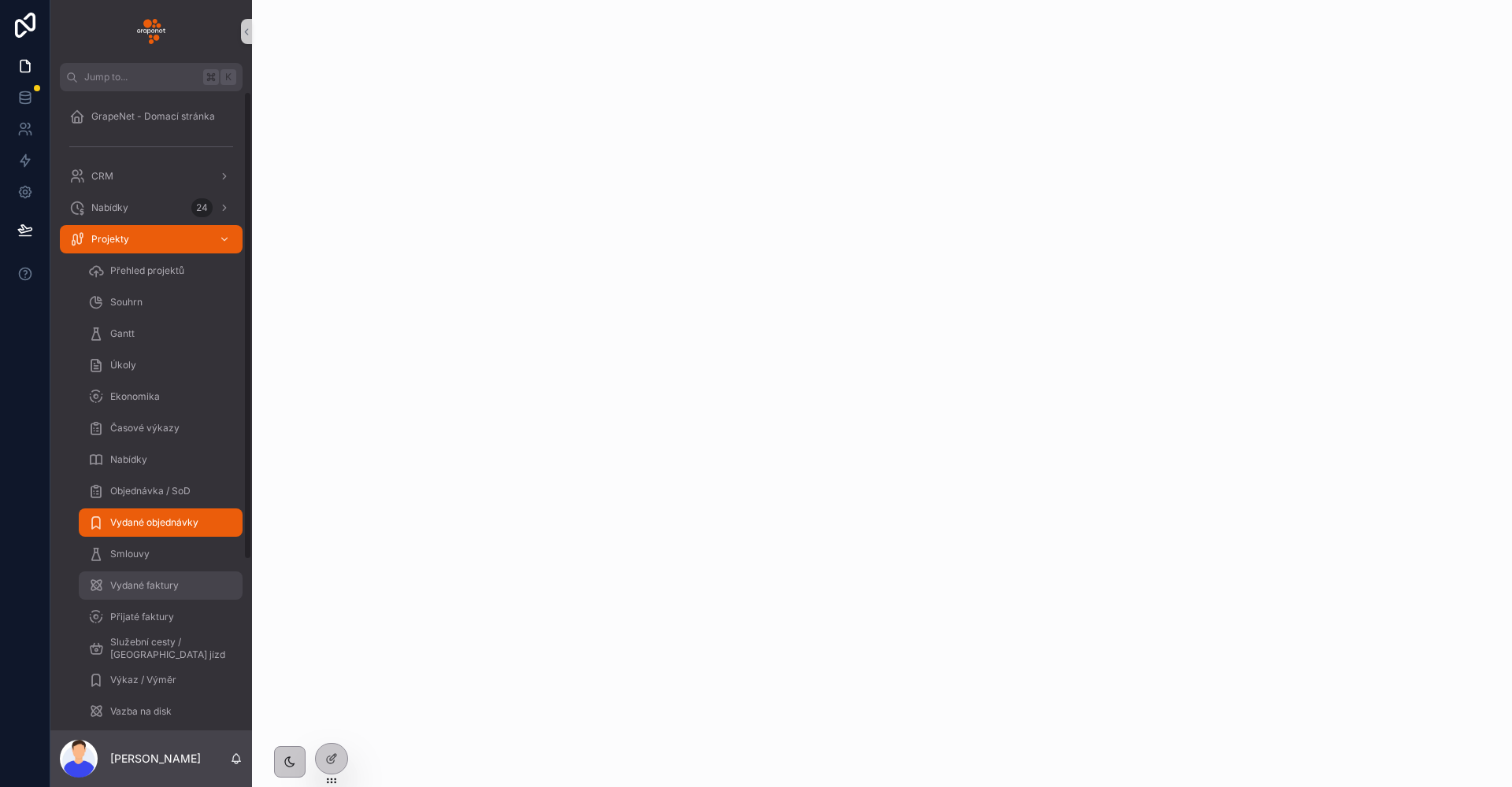
click at [185, 572] on link "Vydané faktury" at bounding box center [160, 586] width 164 height 29
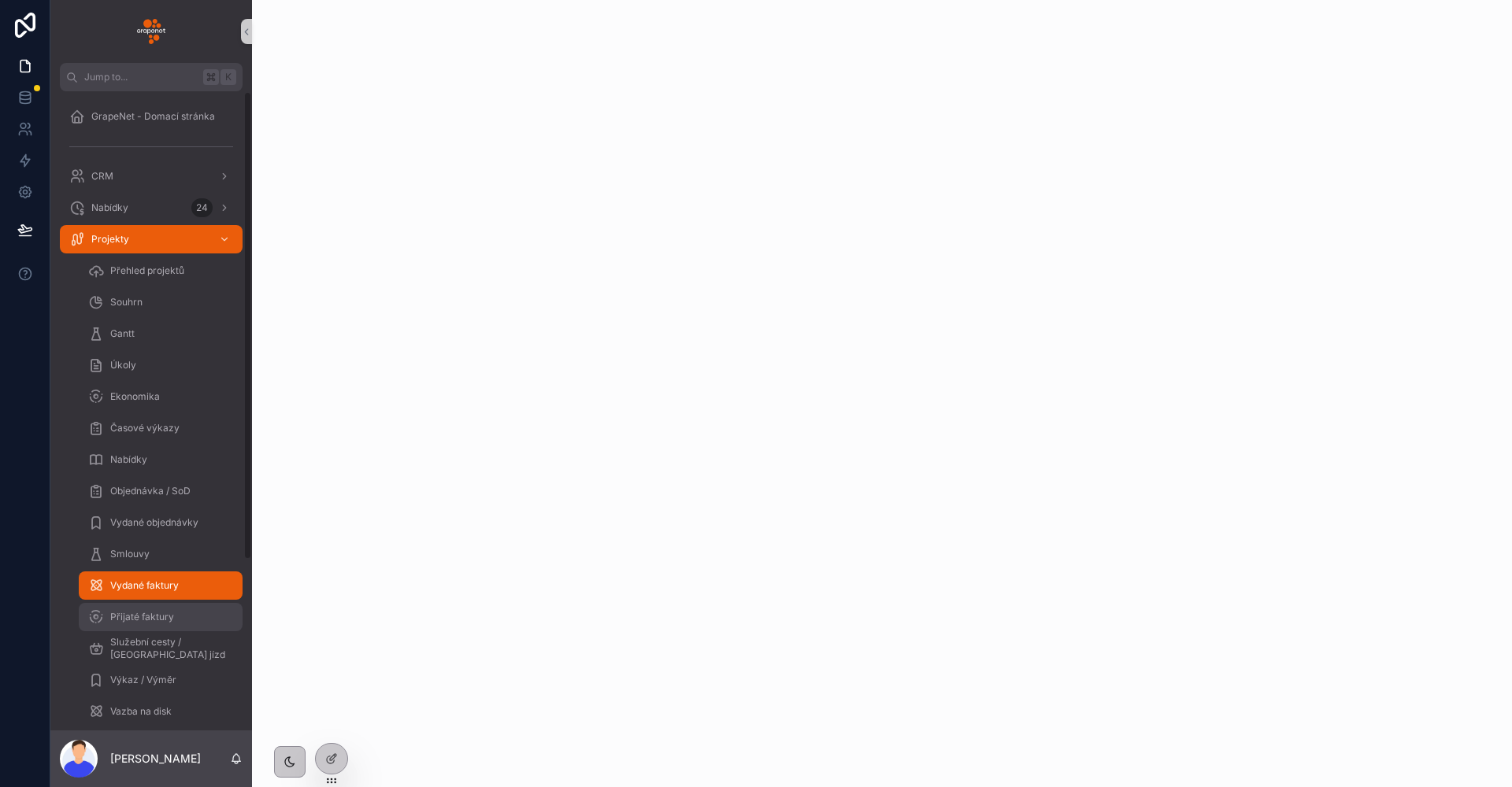
click at [145, 614] on span "Přijaté faktury" at bounding box center [142, 617] width 64 height 13
click at [148, 591] on span "Vydané faktury" at bounding box center [144, 586] width 68 height 13
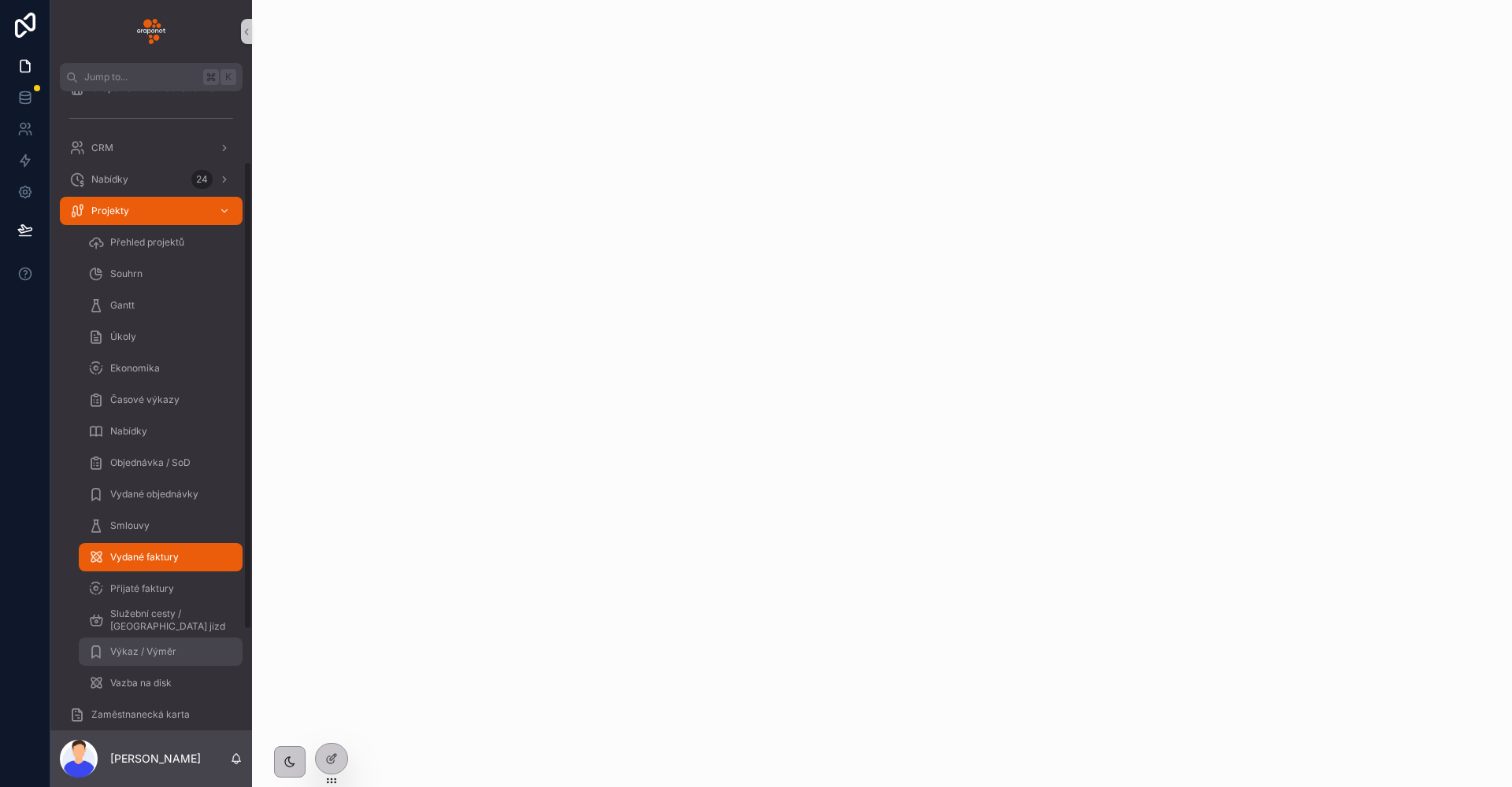
scroll to position [96, 0]
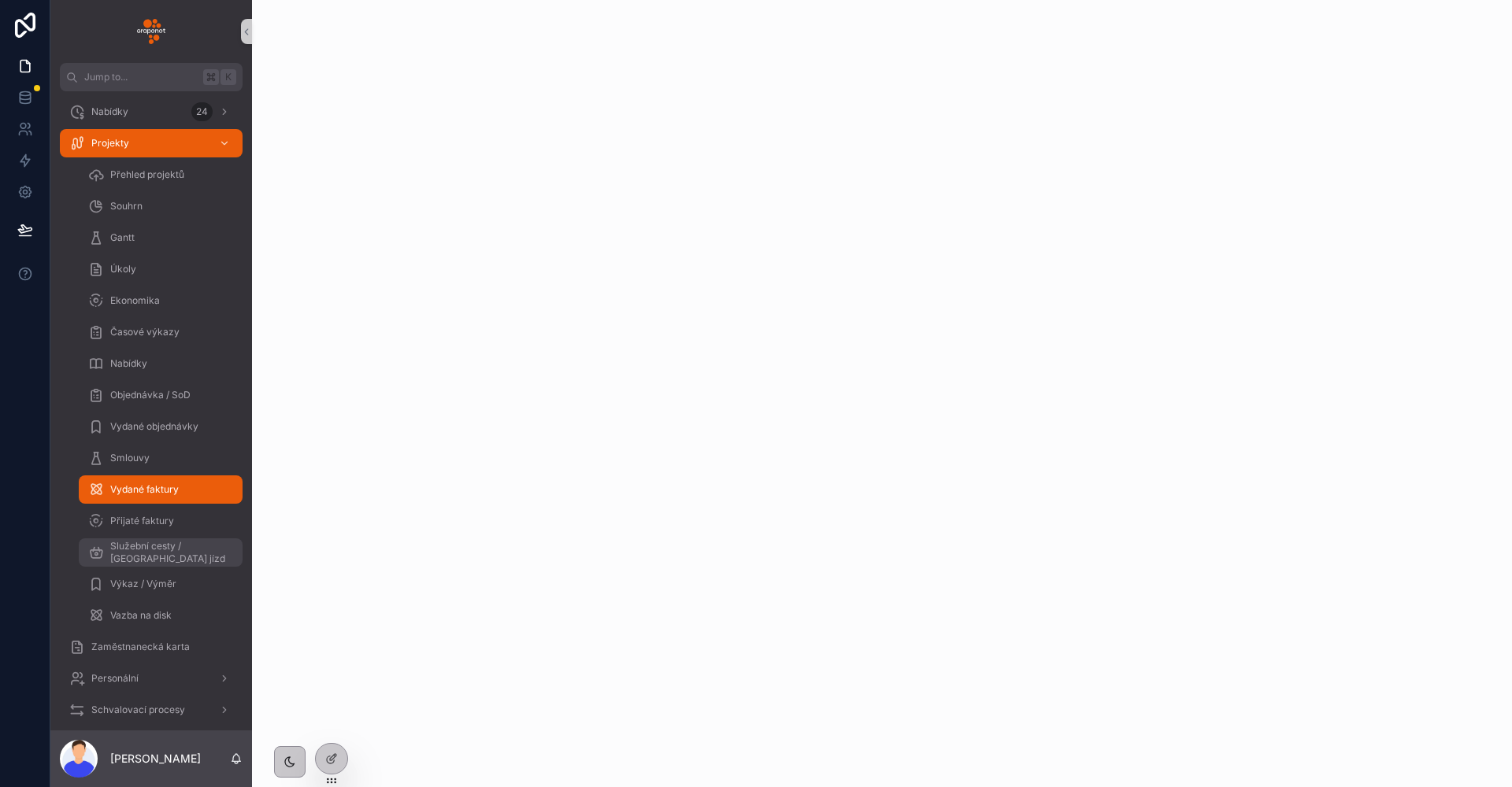
click at [158, 547] on span "Služební cesty / [GEOGRAPHIC_DATA] jízd" at bounding box center [169, 553] width 116 height 25
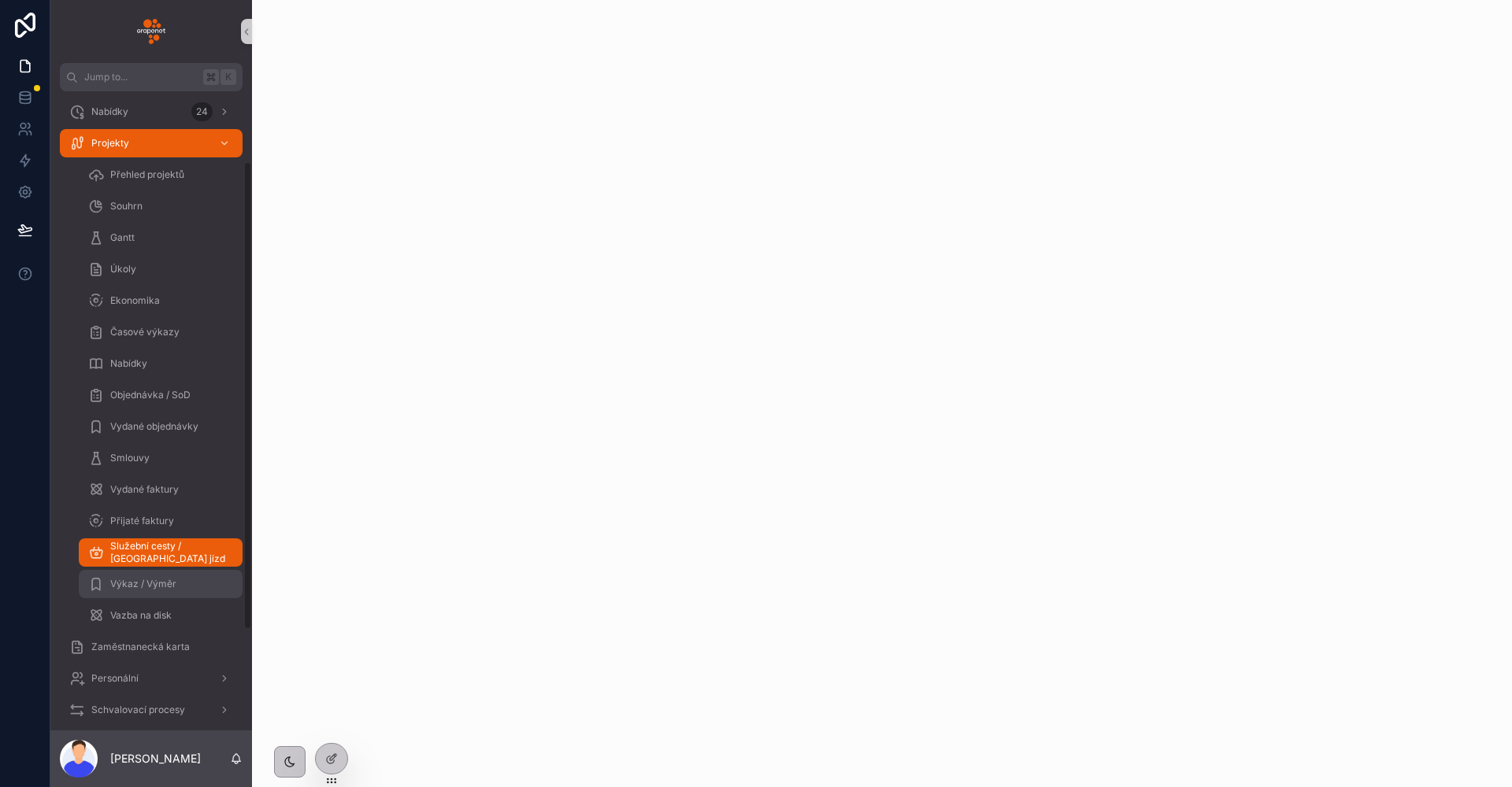
click at [115, 579] on span "Výkaz / Výměr" at bounding box center [143, 584] width 66 height 13
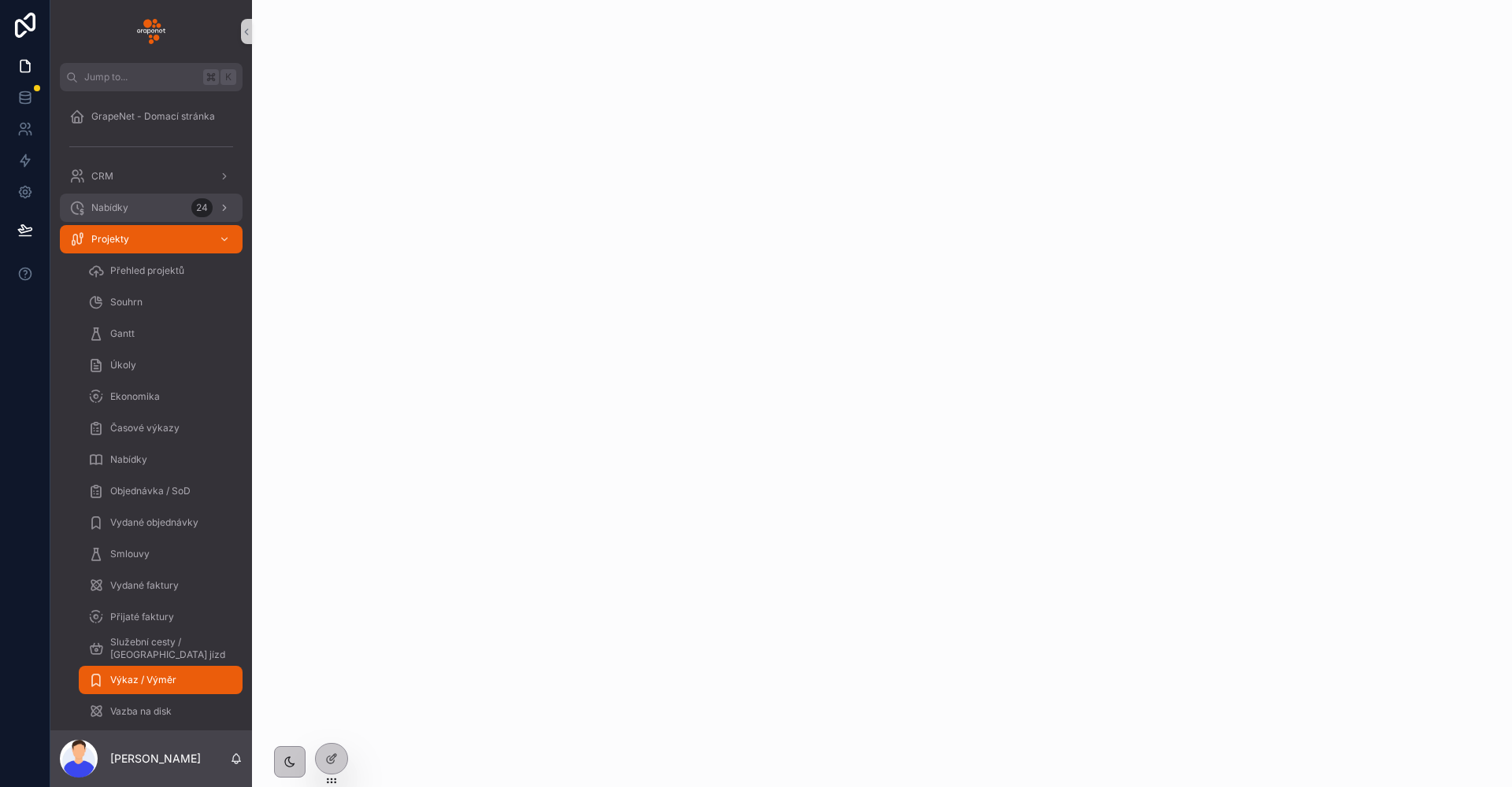
click at [147, 212] on div "Nabídky 24" at bounding box center [151, 208] width 164 height 25
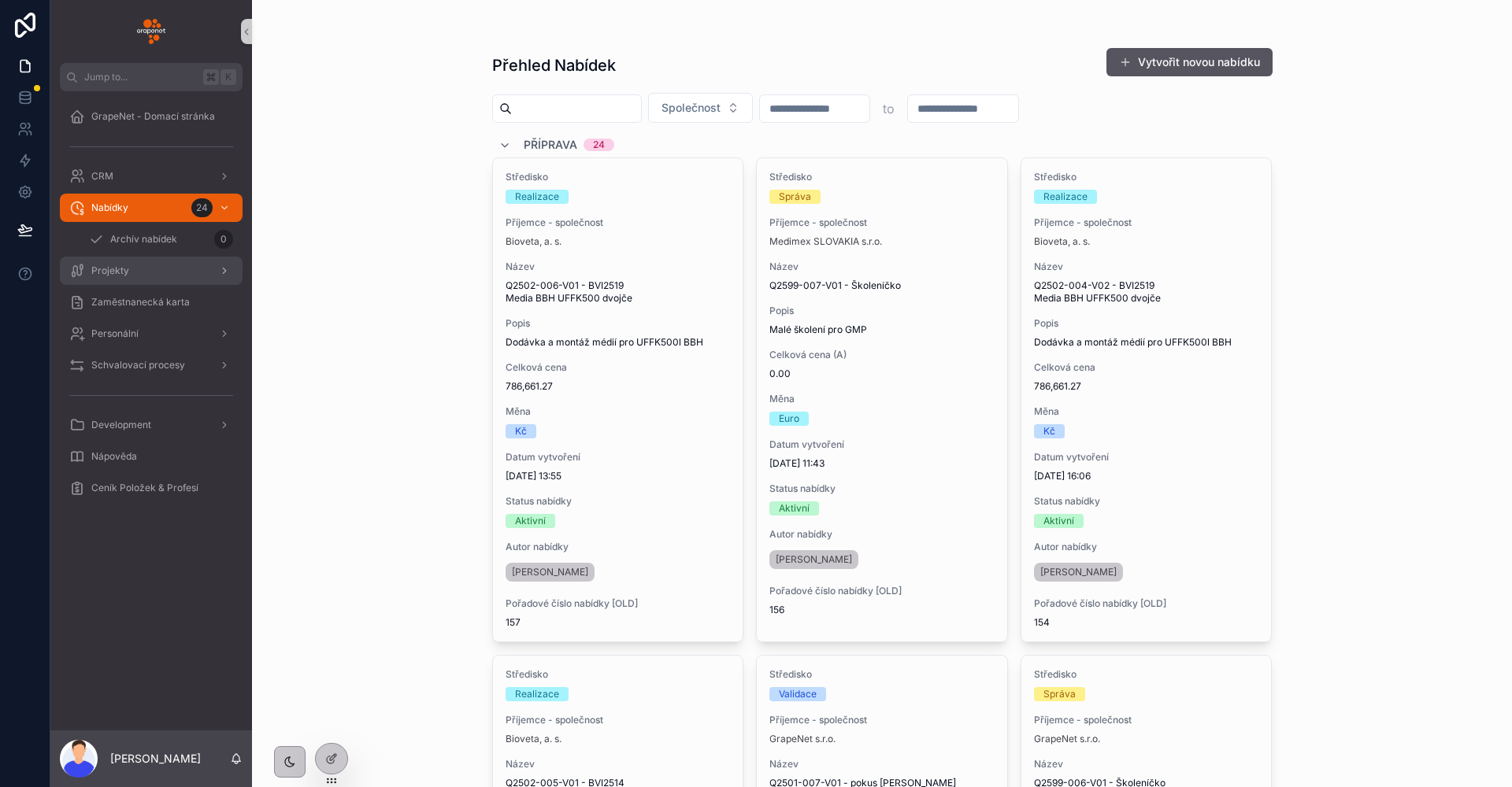
click at [126, 277] on div "Projekty" at bounding box center [151, 270] width 164 height 25
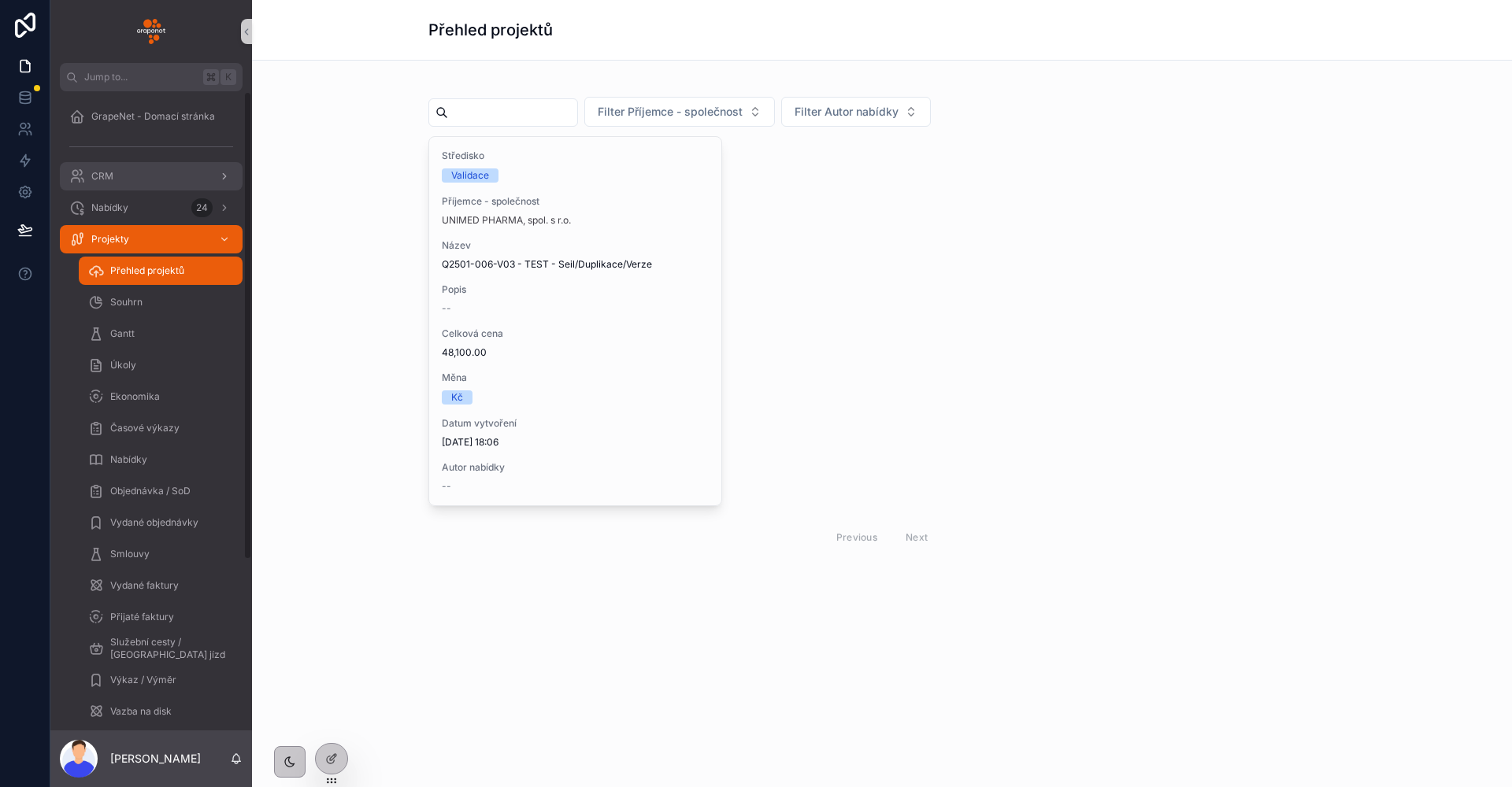
click at [149, 178] on div "CRM" at bounding box center [151, 176] width 164 height 25
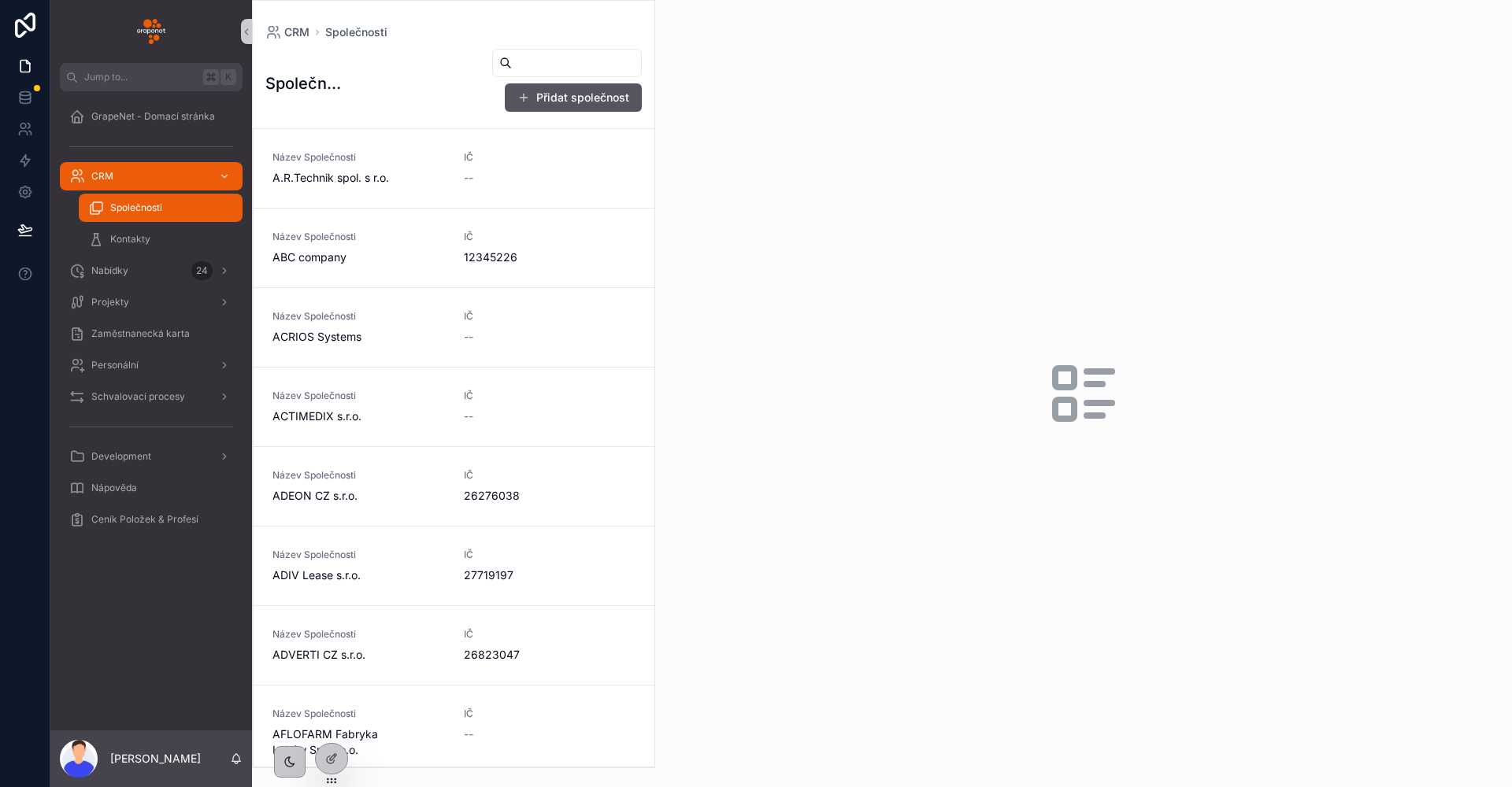
click at [160, 148] on div "scrollable content" at bounding box center [151, 147] width 183 height 25
click at [361, 173] on span "A.R.Technik spol. s r.o." at bounding box center [358, 178] width 173 height 16
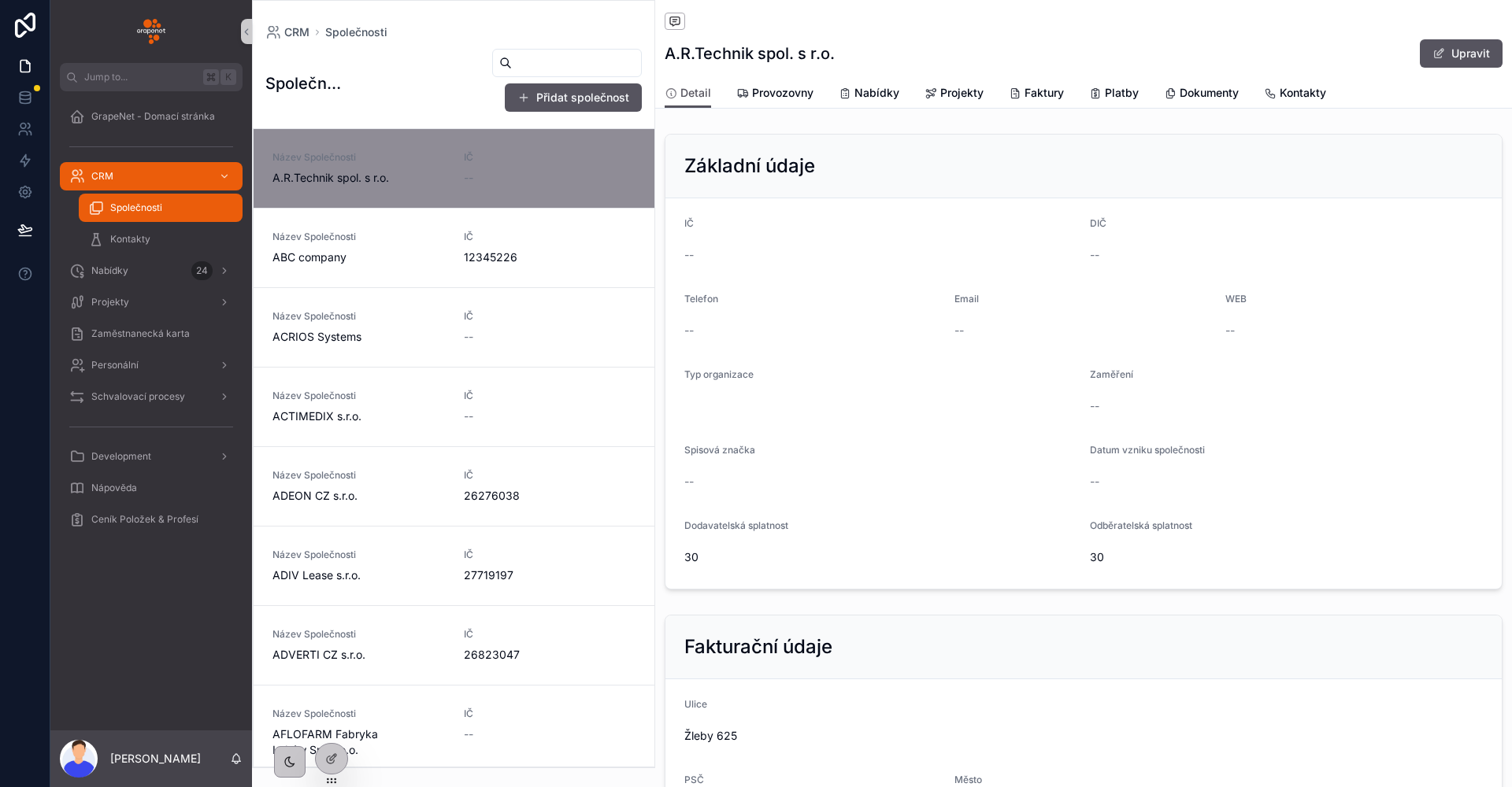
click at [120, 94] on div "GrapeNet - Domací stránka CRM Společnosti Kontakty Nabídky 24 Projekty Zaměstna…" at bounding box center [151, 322] width 201 height 463
click at [123, 114] on span "GrapeNet - Domací stránka" at bounding box center [153, 116] width 124 height 13
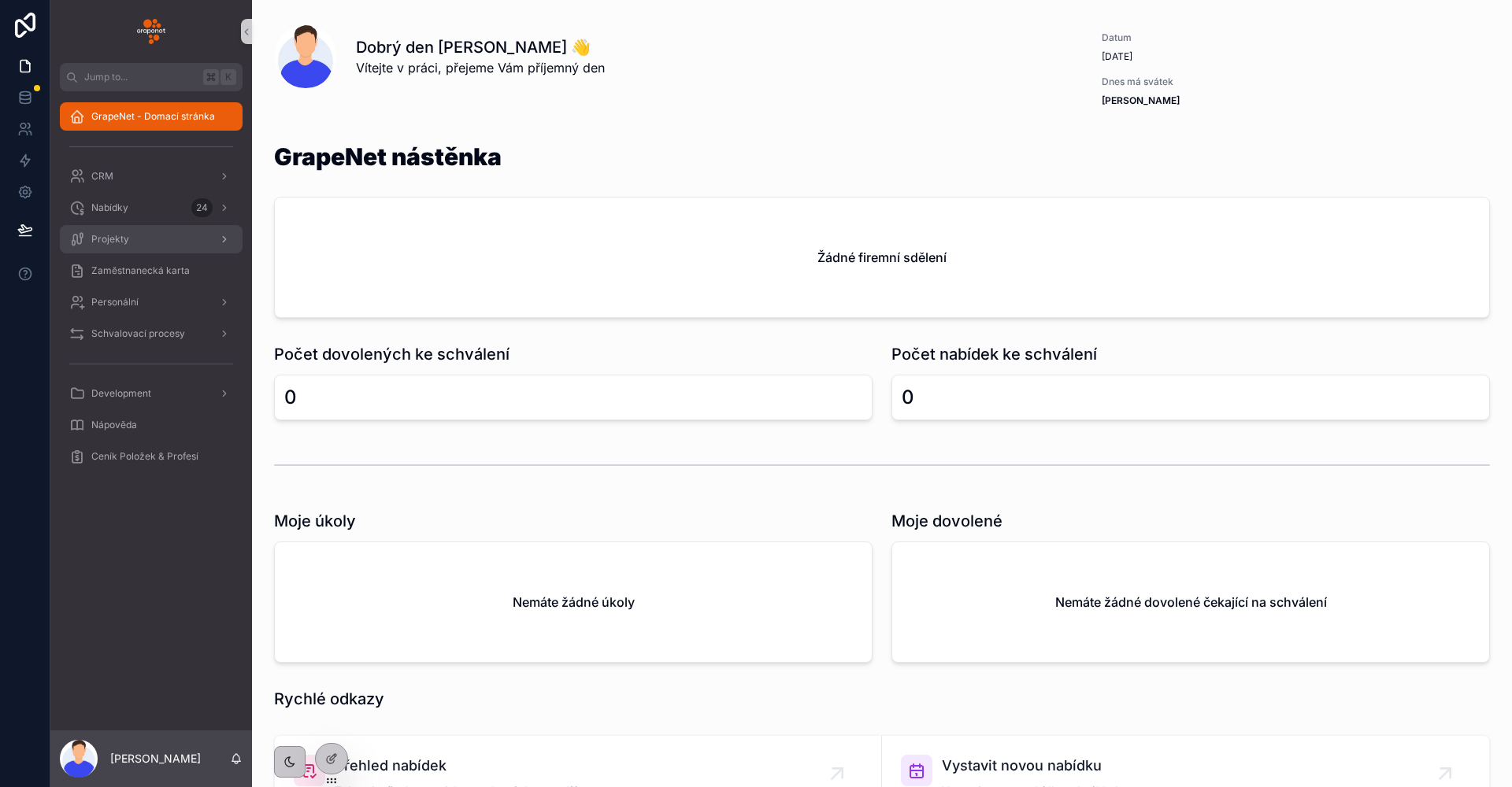
click at [155, 237] on div "Projekty" at bounding box center [151, 239] width 164 height 25
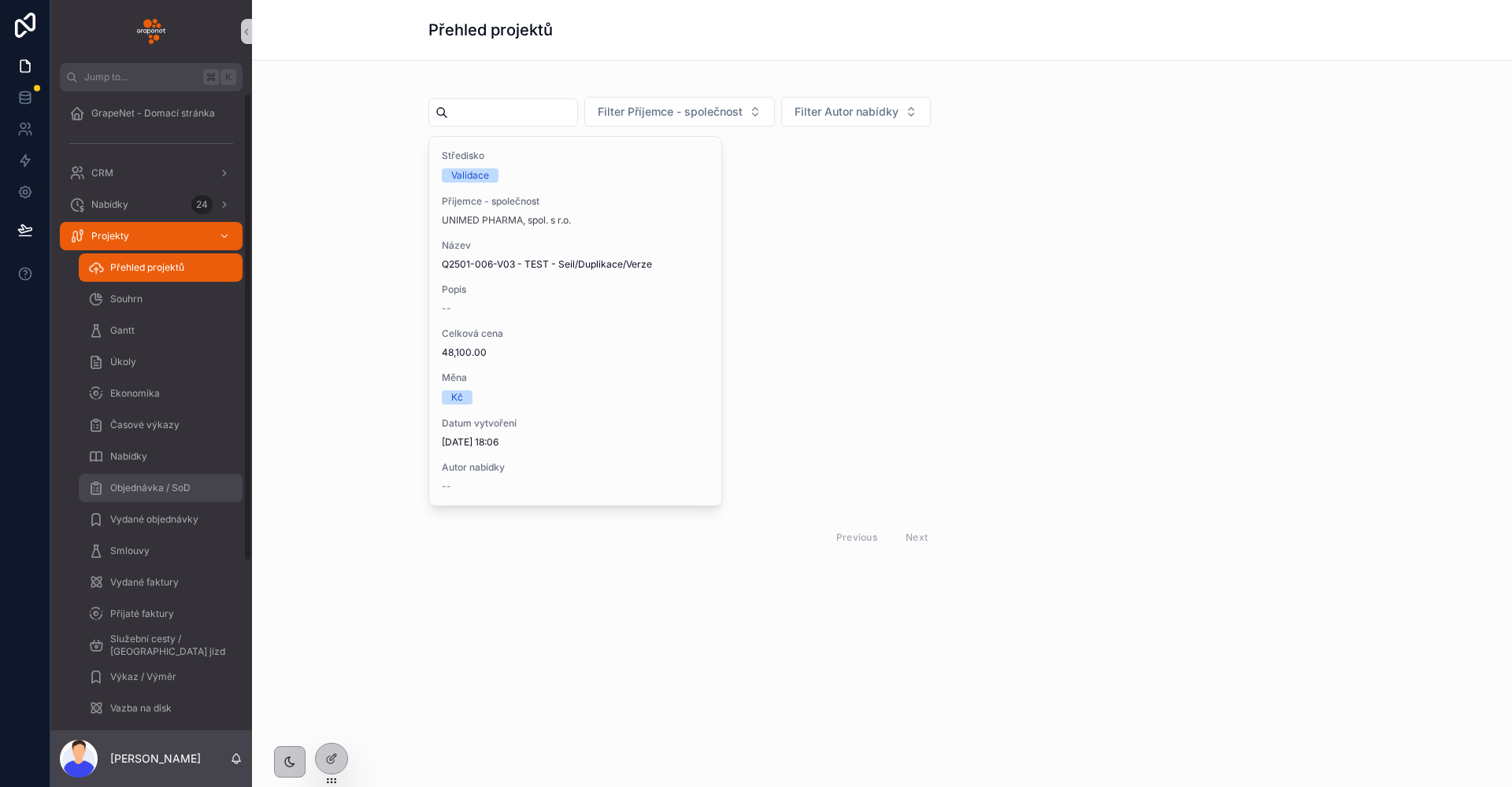
scroll to position [6, 0]
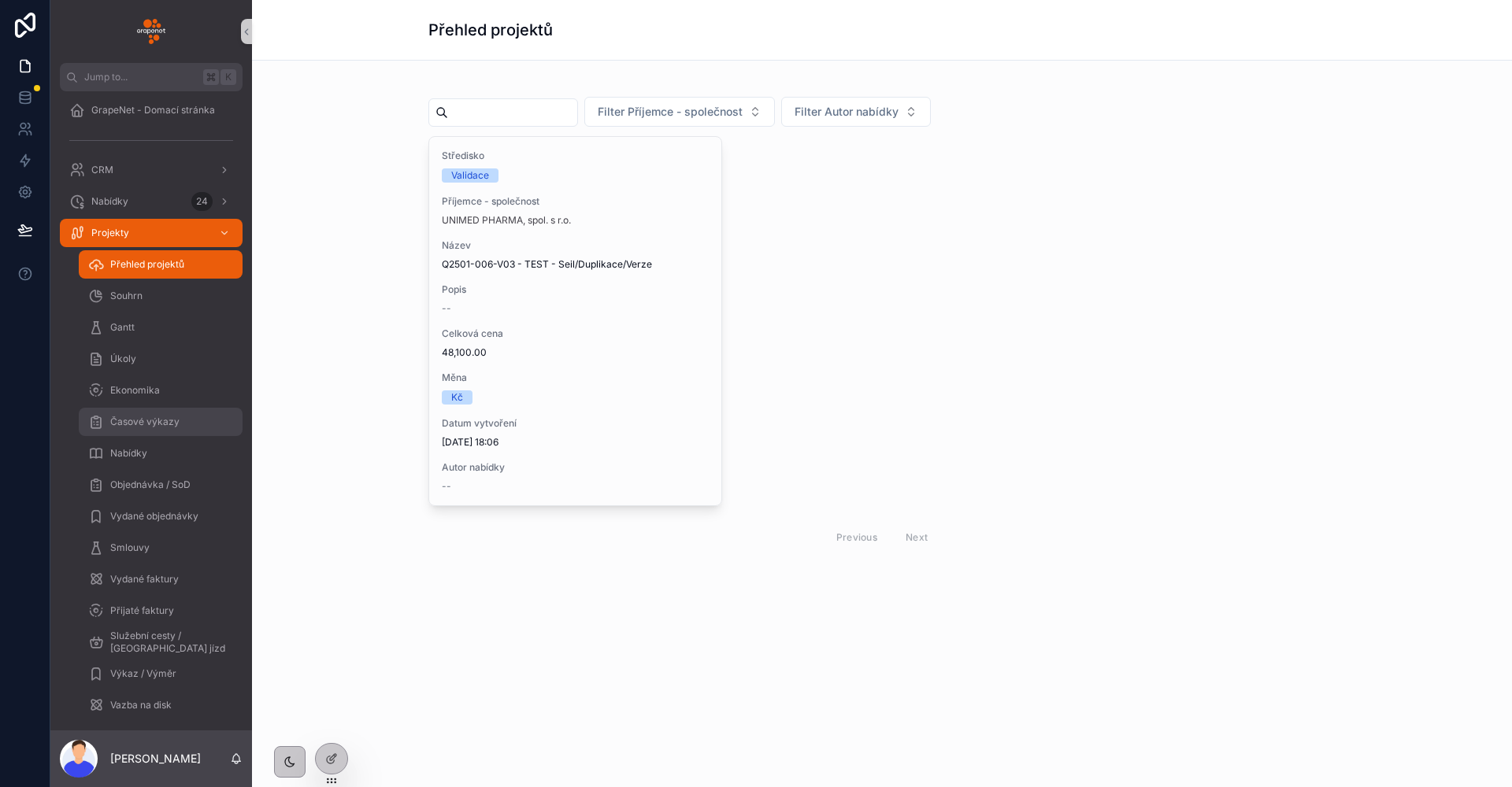
click at [147, 393] on span "Ekonomika" at bounding box center [135, 390] width 50 height 13
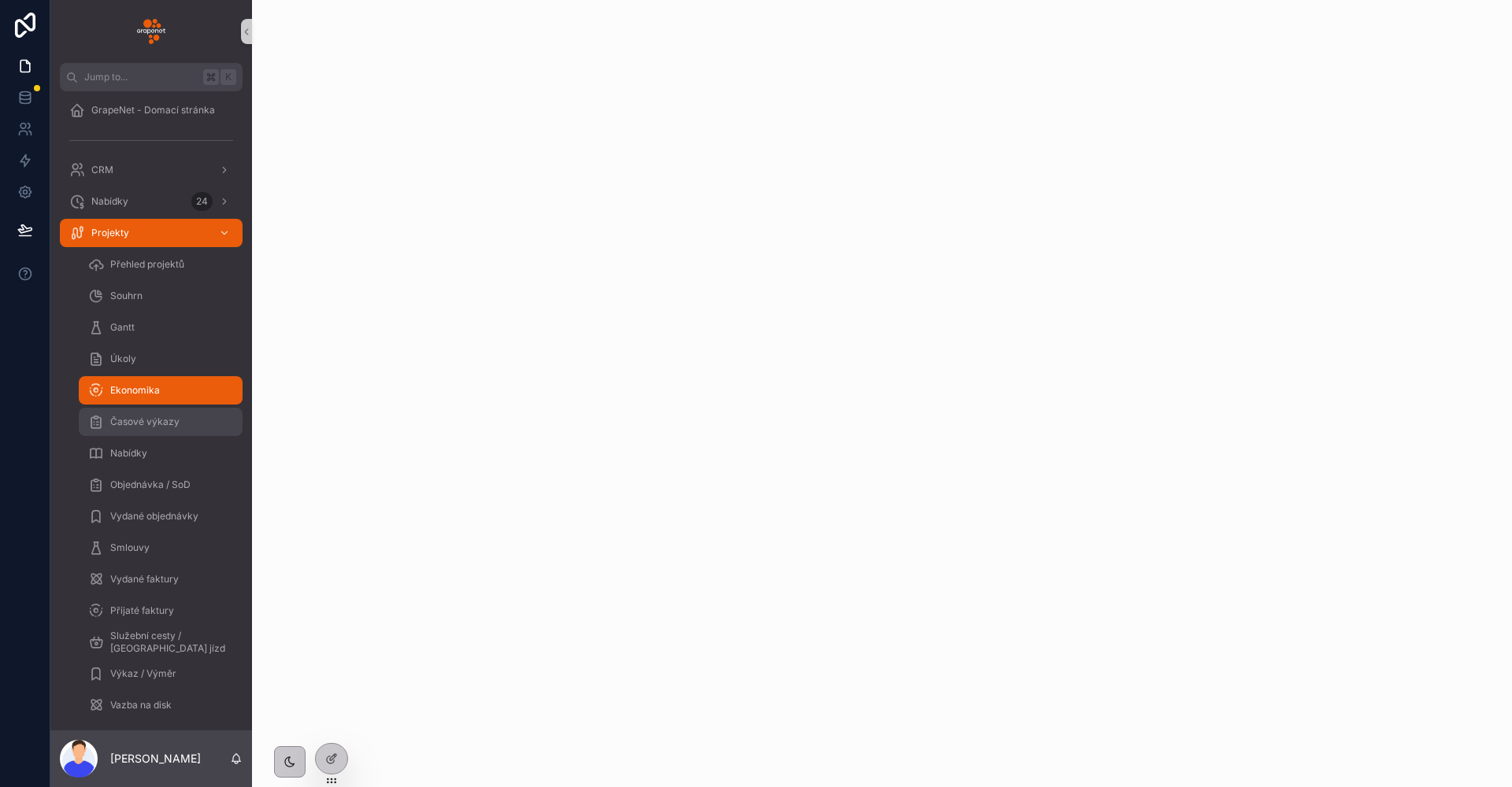
click at [197, 425] on div "Časové výkazy" at bounding box center [161, 422] width 145 height 25
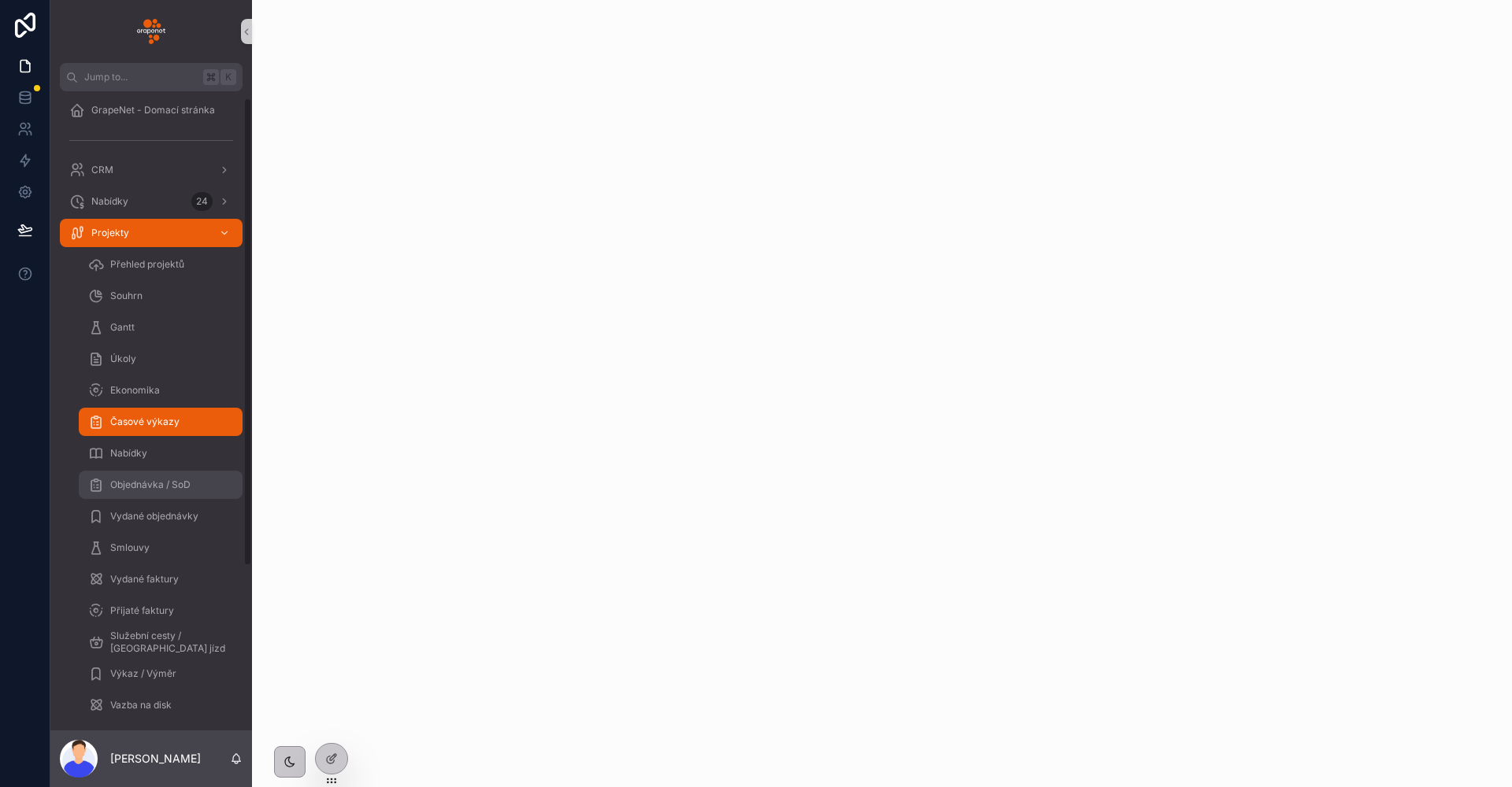
scroll to position [125, 0]
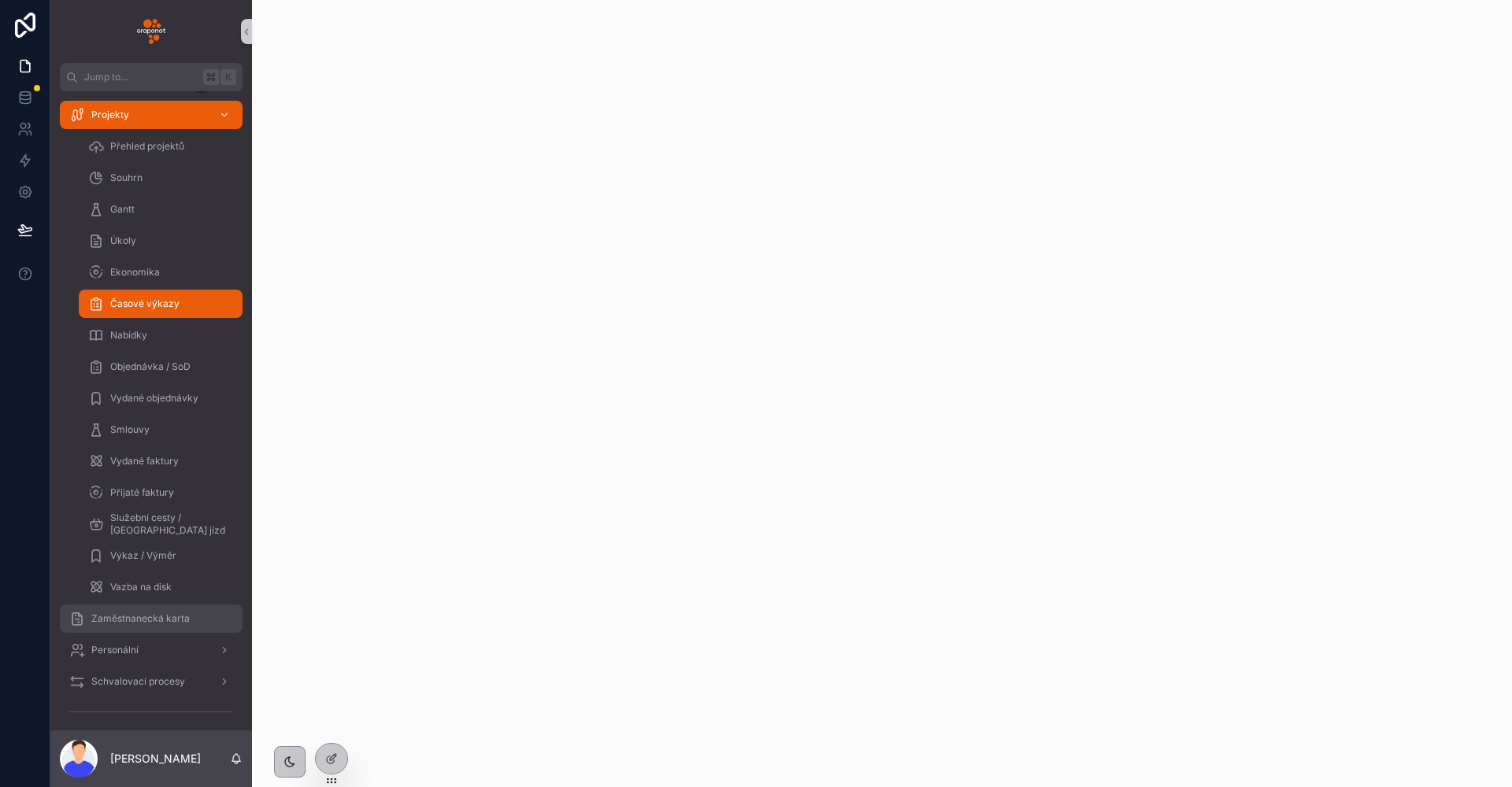
click at [197, 628] on div "Zaměstnanecká karta" at bounding box center [151, 618] width 164 height 25
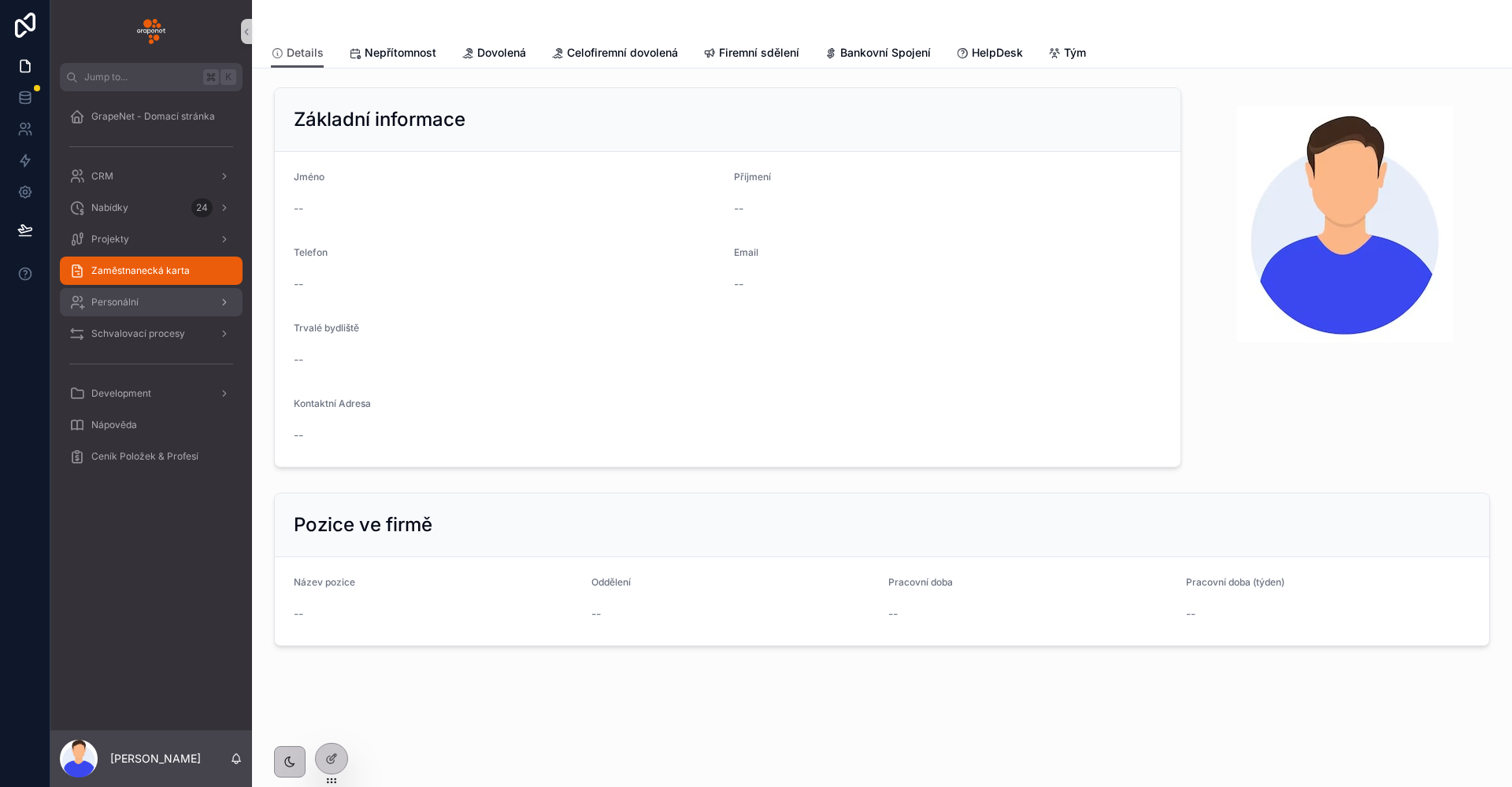
click at [176, 302] on div "Personální" at bounding box center [151, 302] width 164 height 25
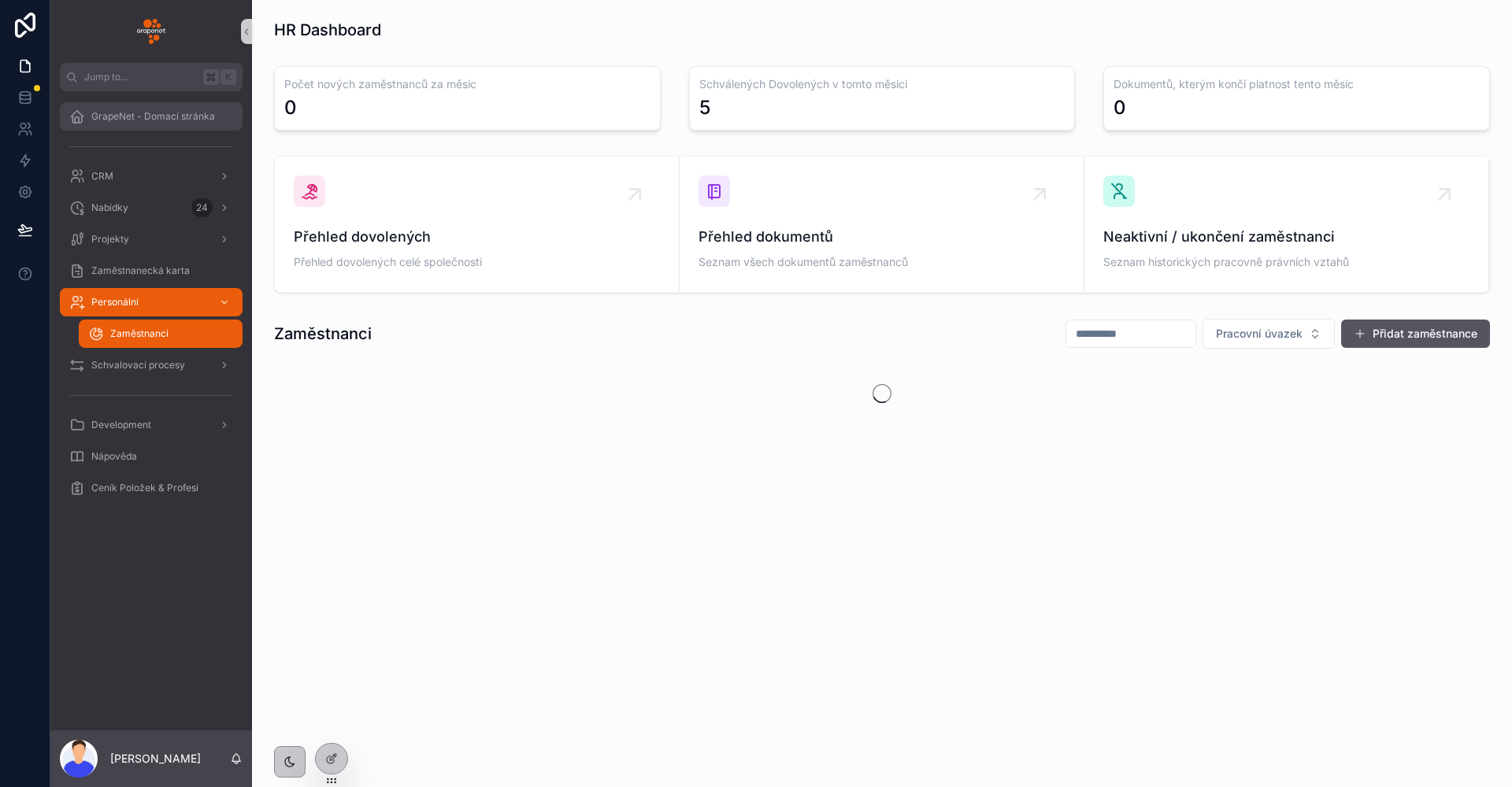
click at [174, 105] on div "GrapeNet - Domací stránka" at bounding box center [151, 116] width 164 height 25
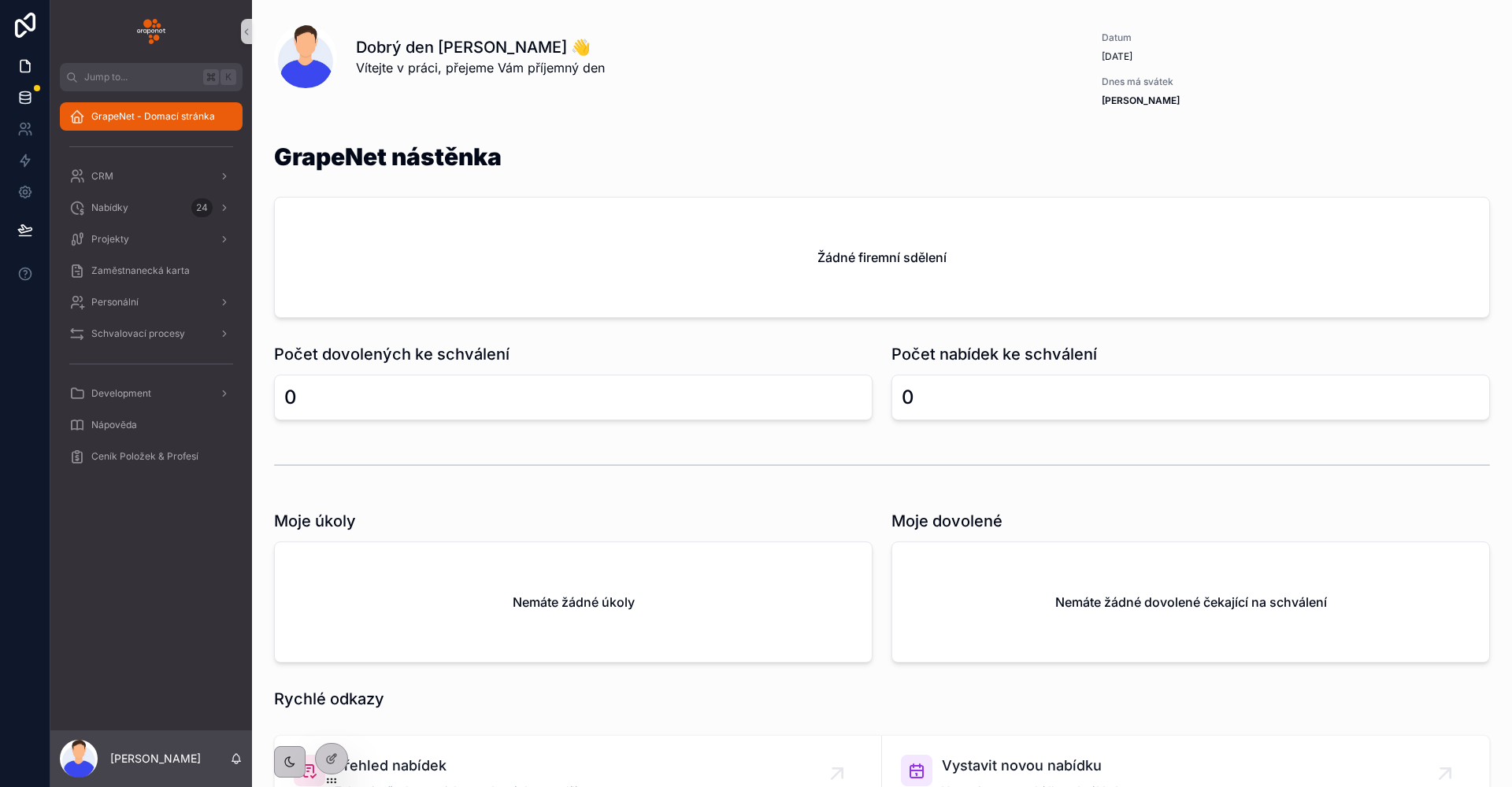
click at [23, 99] on icon at bounding box center [24, 96] width 10 height 6
